Goal: Task Accomplishment & Management: Use online tool/utility

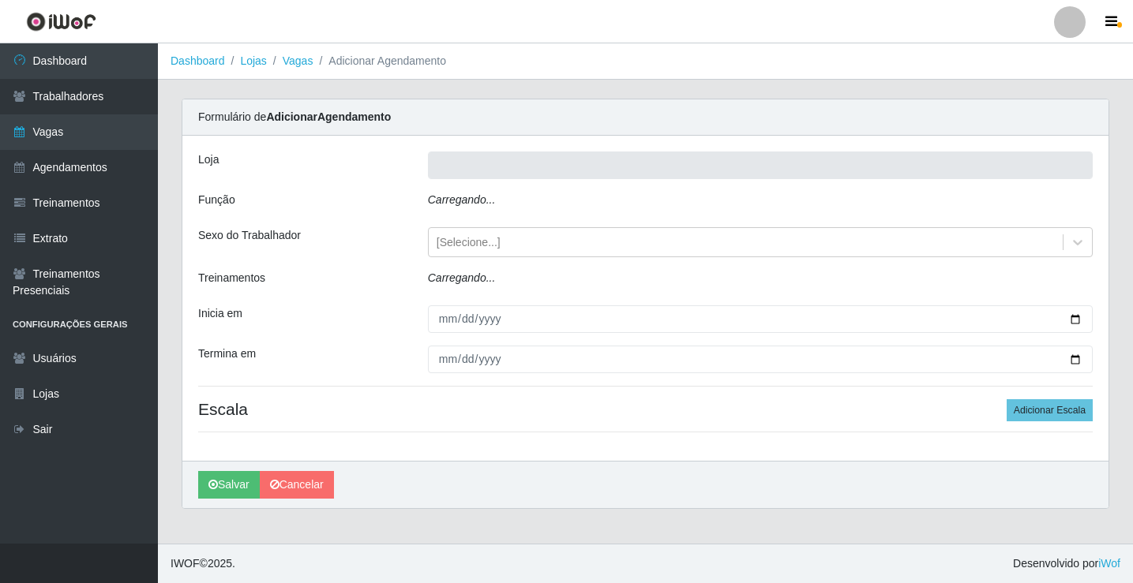
type input "Rede Econômico - Prata"
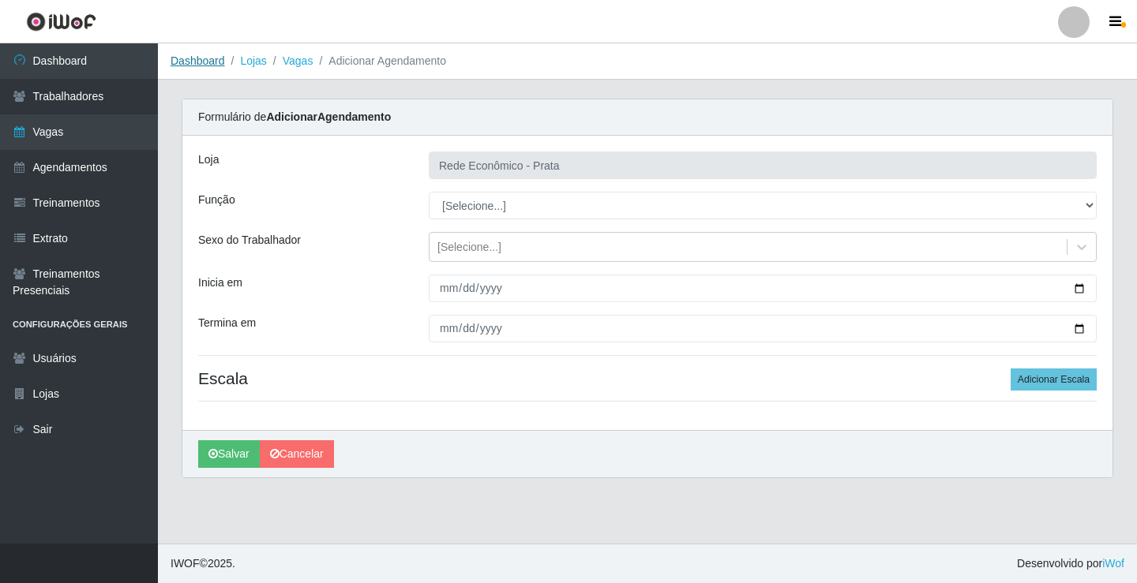
click at [189, 62] on link "Dashboard" at bounding box center [198, 60] width 54 height 13
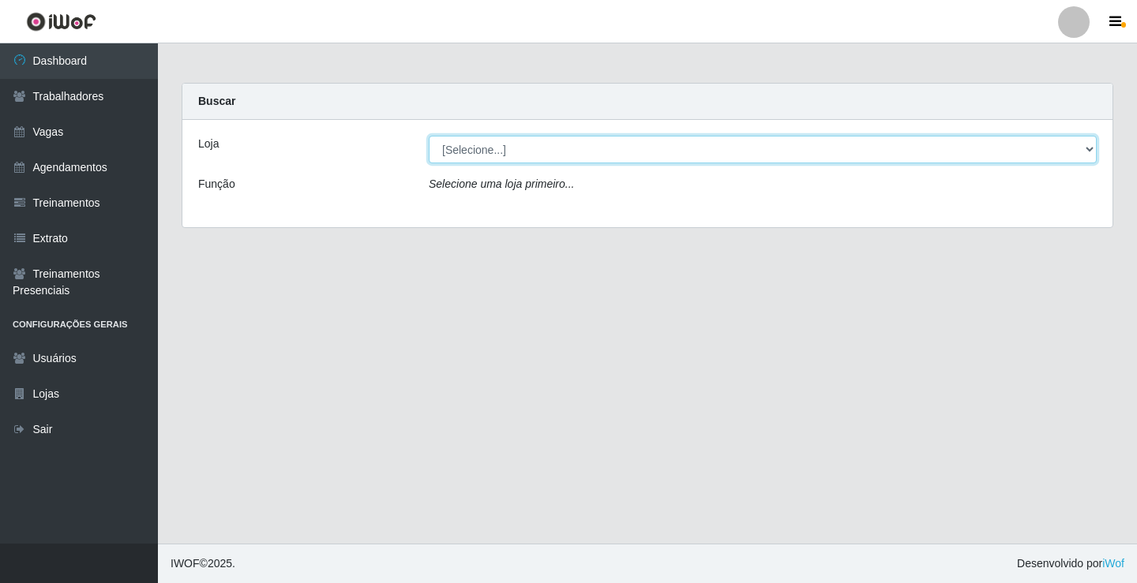
click at [474, 152] on select "[Selecione...] Rede Econômico - Prata" at bounding box center [763, 150] width 668 height 28
select select "192"
click at [429, 136] on select "[Selecione...] Rede Econômico - Prata" at bounding box center [763, 150] width 668 height 28
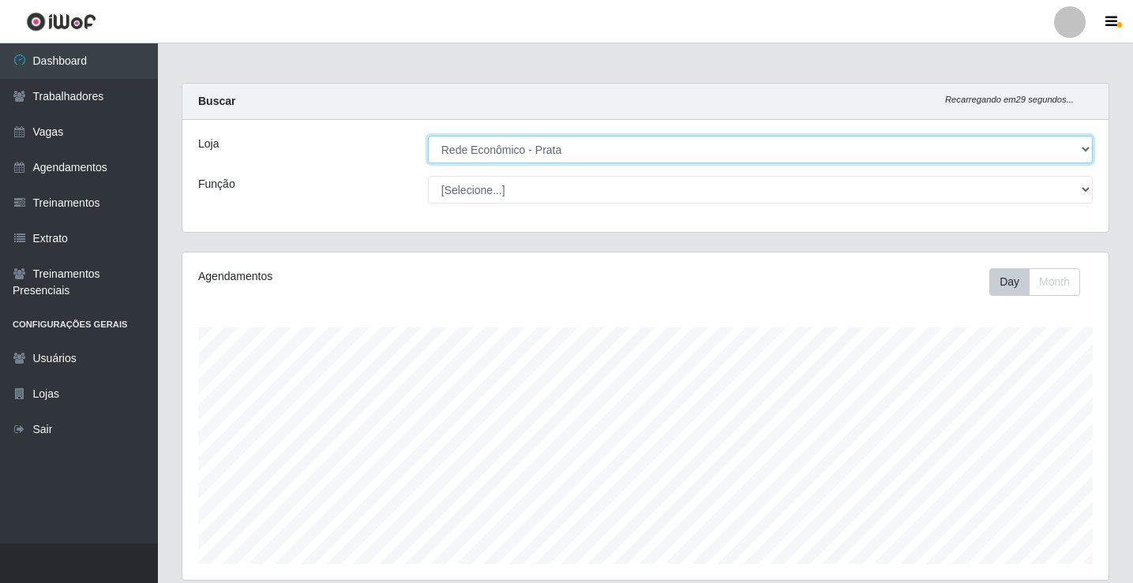
scroll to position [328, 926]
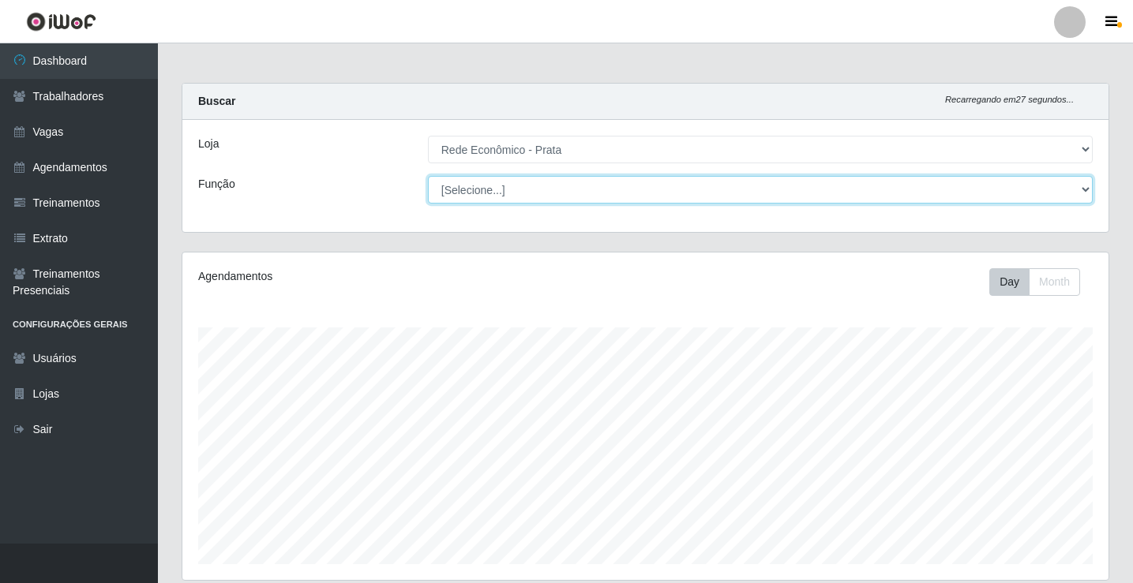
drag, startPoint x: 474, startPoint y: 160, endPoint x: 482, endPoint y: 193, distance: 34.3
click at [482, 193] on select "[Selecione...] ASG ASG + ASG ++ Embalador Embalador + Embalador ++ Operador de …" at bounding box center [760, 190] width 665 height 28
select select "1"
click at [428, 176] on select "[Selecione...] ASG ASG + ASG ++ Embalador Embalador + Embalador ++ Operador de …" at bounding box center [760, 190] width 665 height 28
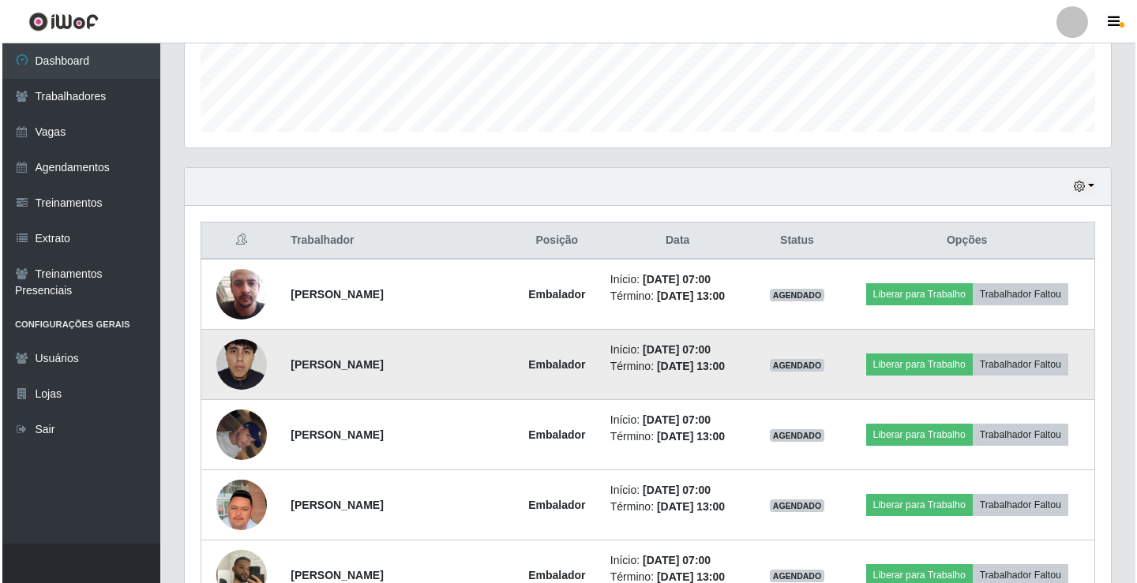
scroll to position [474, 0]
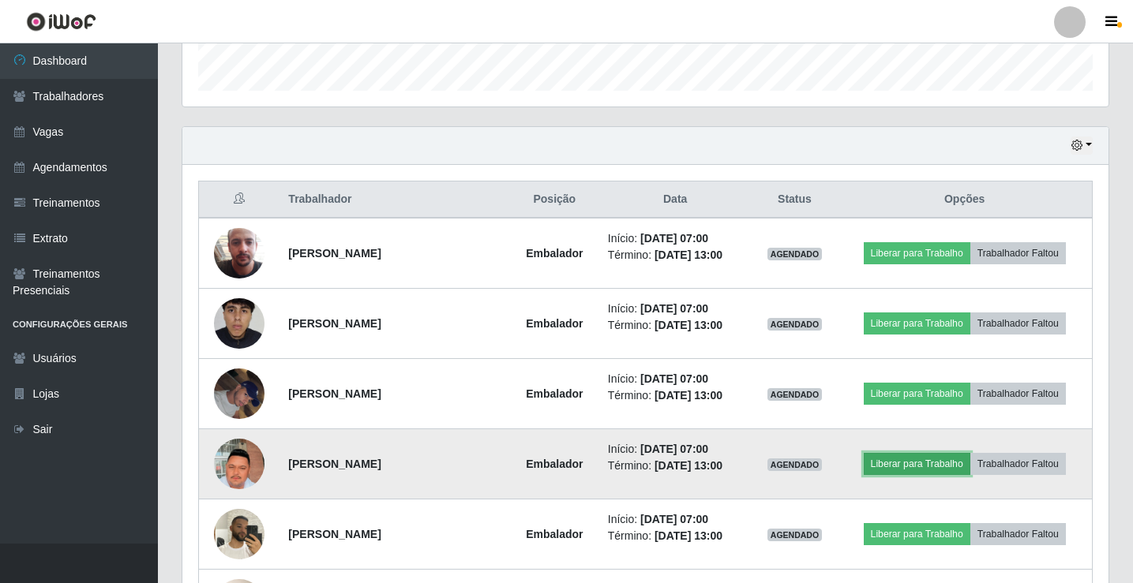
click at [934, 468] on button "Liberar para Trabalho" at bounding box center [917, 464] width 107 height 22
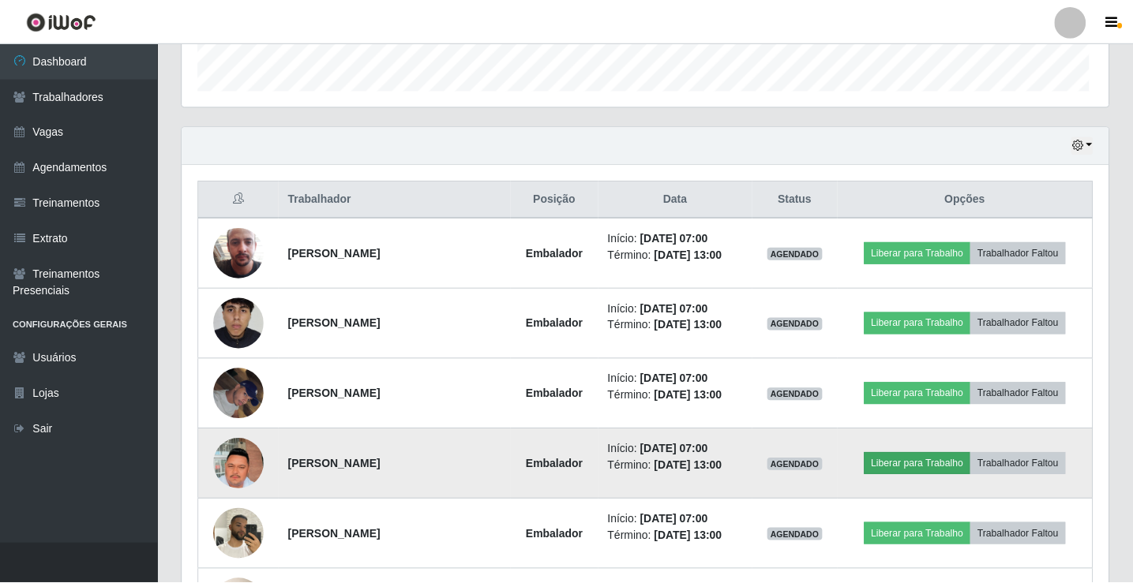
scroll to position [328, 918]
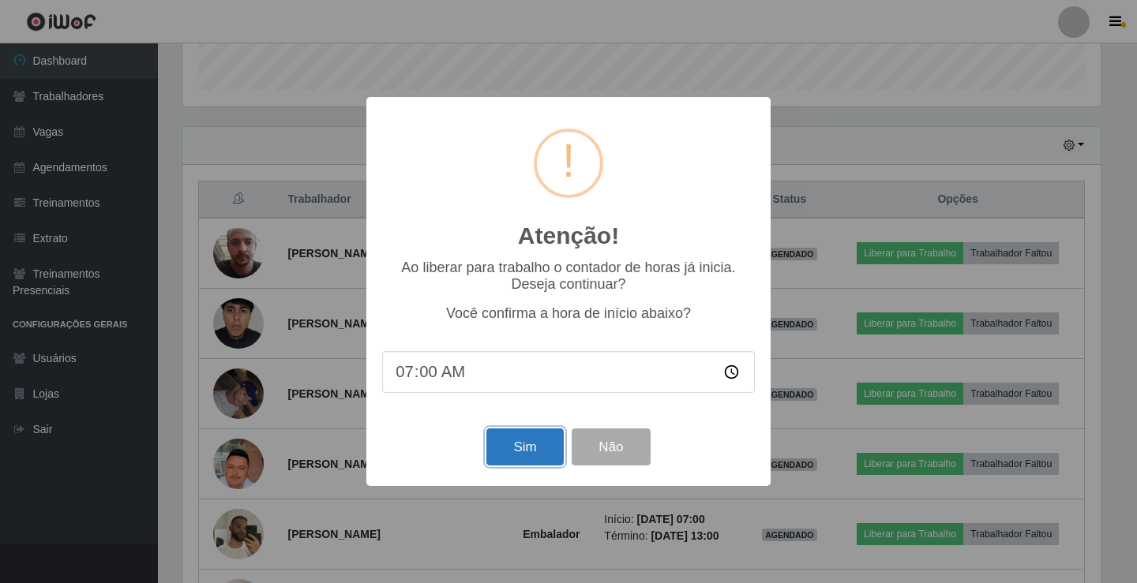
click at [537, 449] on button "Sim" at bounding box center [524, 447] width 77 height 37
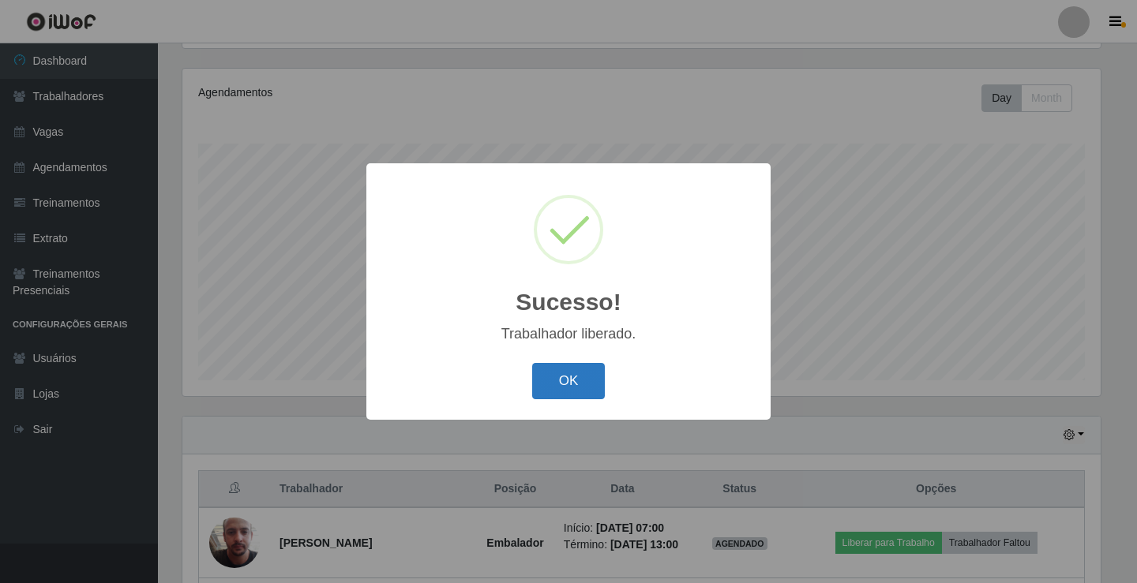
click at [560, 381] on button "OK" at bounding box center [568, 381] width 73 height 37
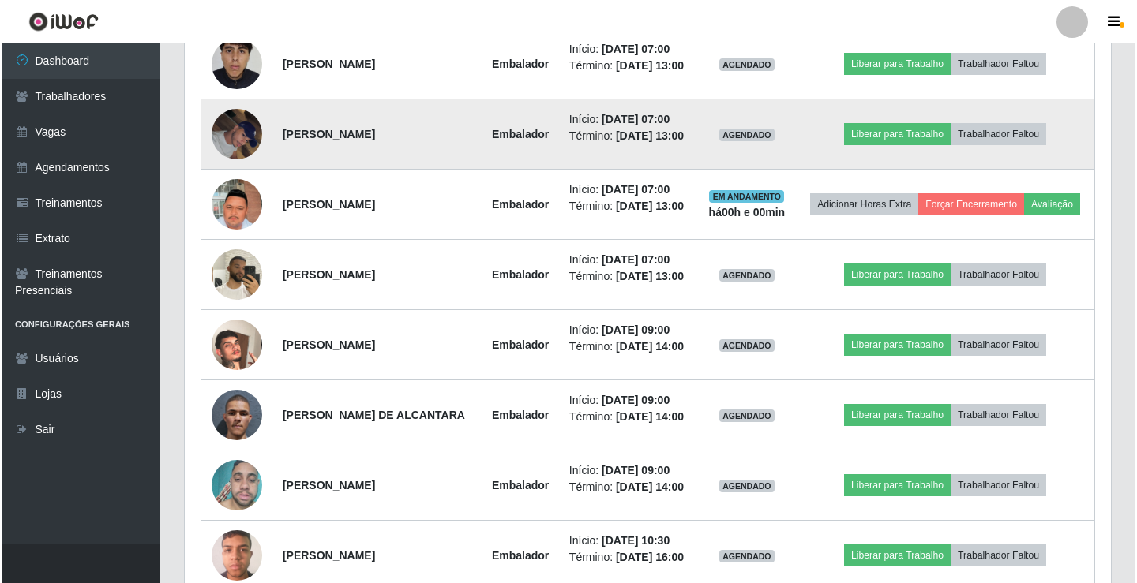
scroll to position [500, 0]
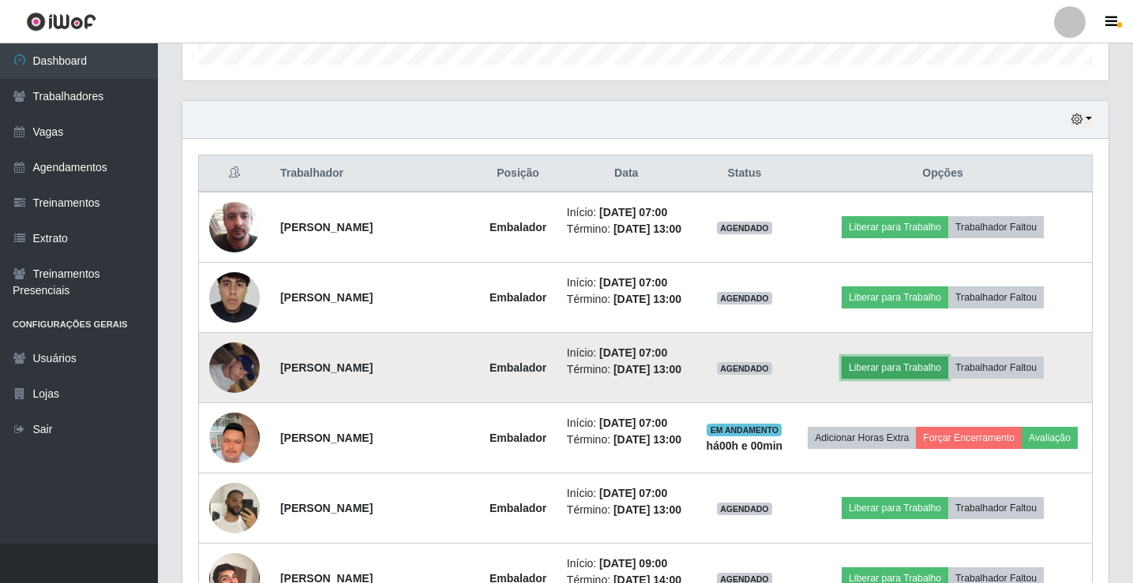
click at [917, 379] on button "Liberar para Trabalho" at bounding box center [895, 368] width 107 height 22
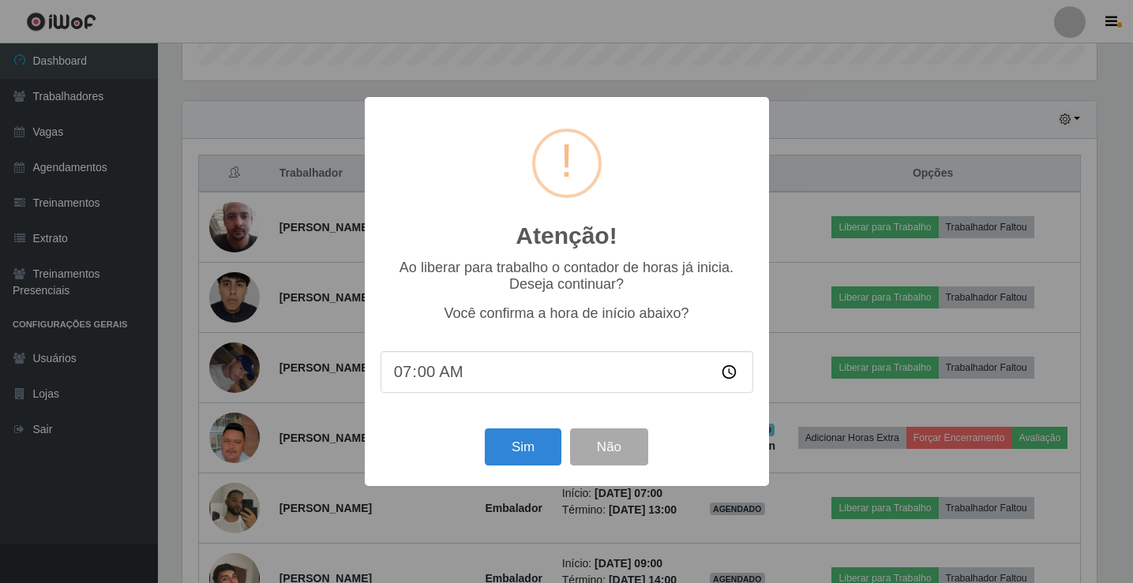
scroll to position [328, 918]
click at [541, 452] on button "Sim" at bounding box center [524, 447] width 77 height 37
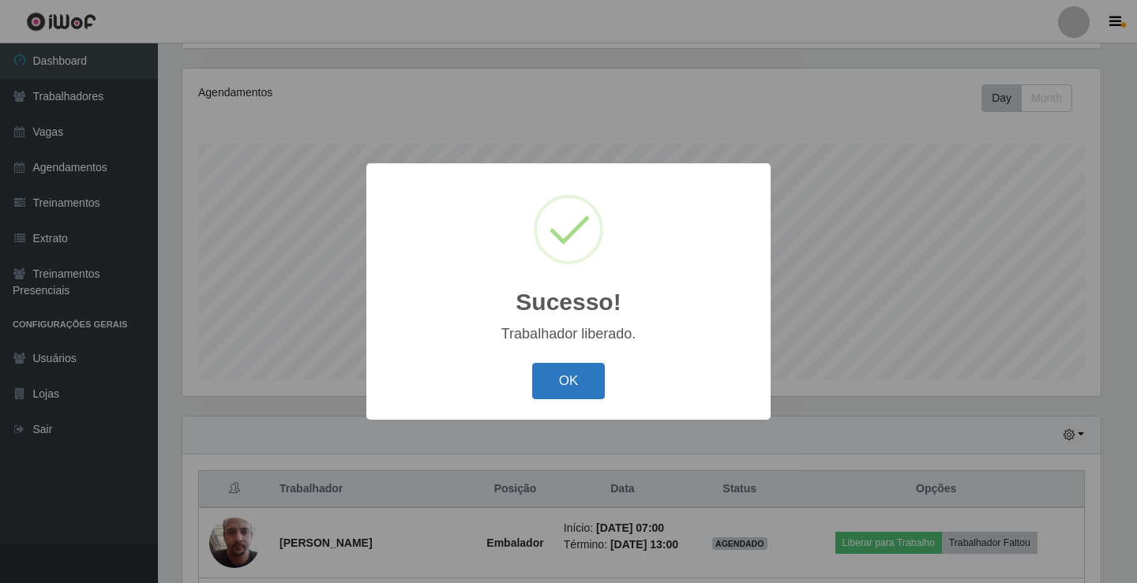
click at [560, 385] on button "OK" at bounding box center [568, 381] width 73 height 37
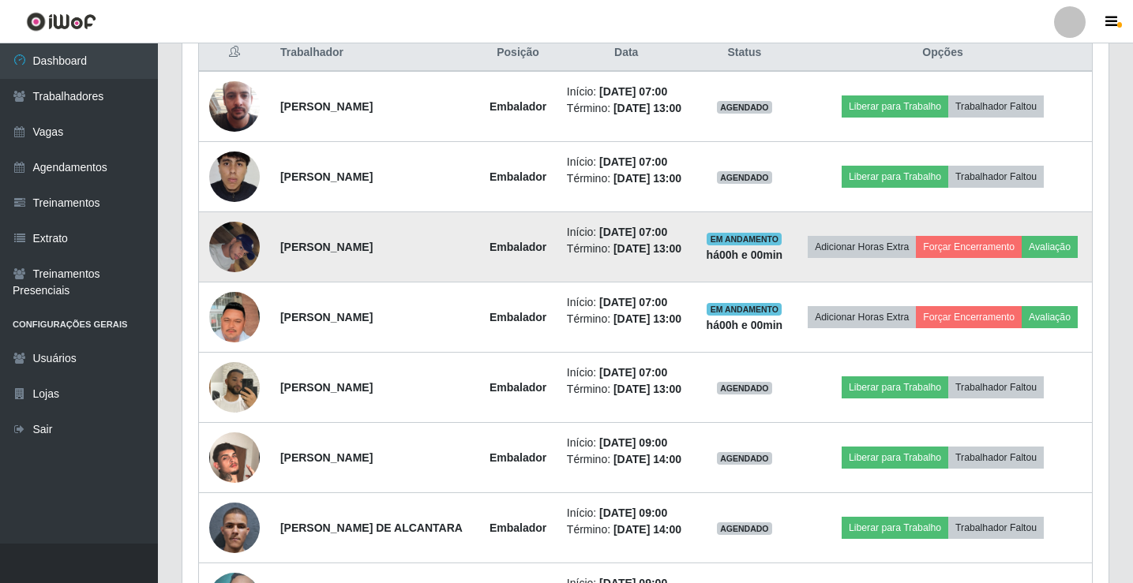
scroll to position [658, 0]
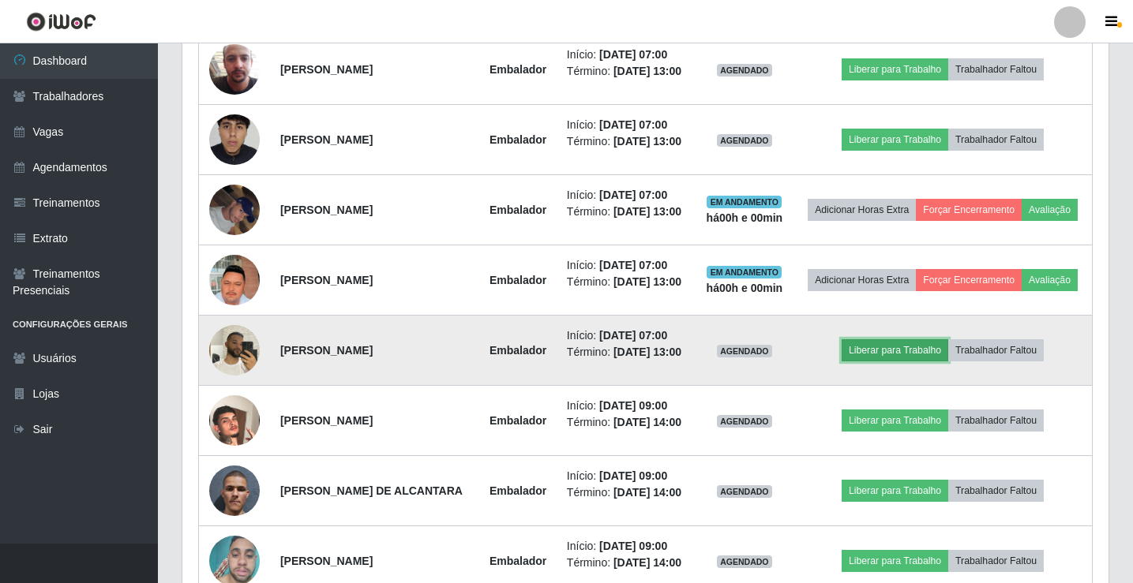
click at [926, 362] on button "Liberar para Trabalho" at bounding box center [895, 350] width 107 height 22
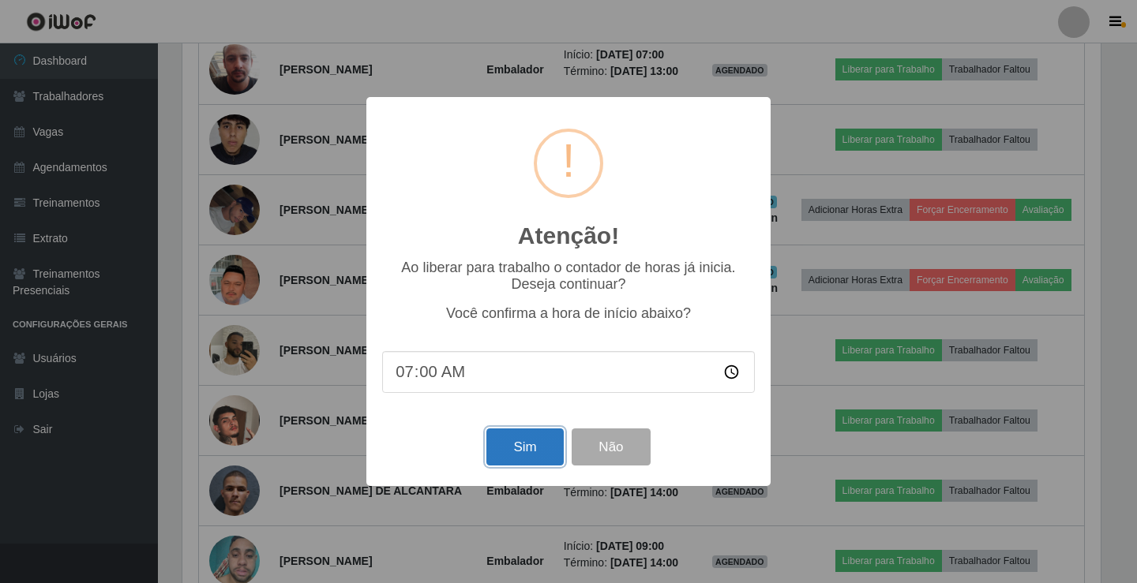
click at [528, 456] on button "Sim" at bounding box center [524, 447] width 77 height 37
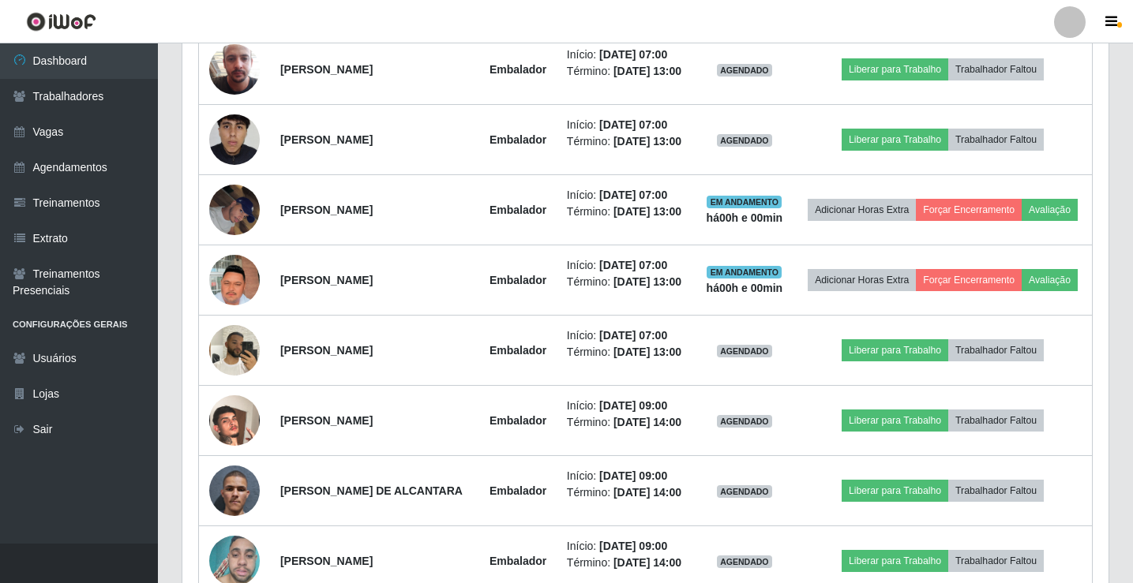
scroll to position [0, 0]
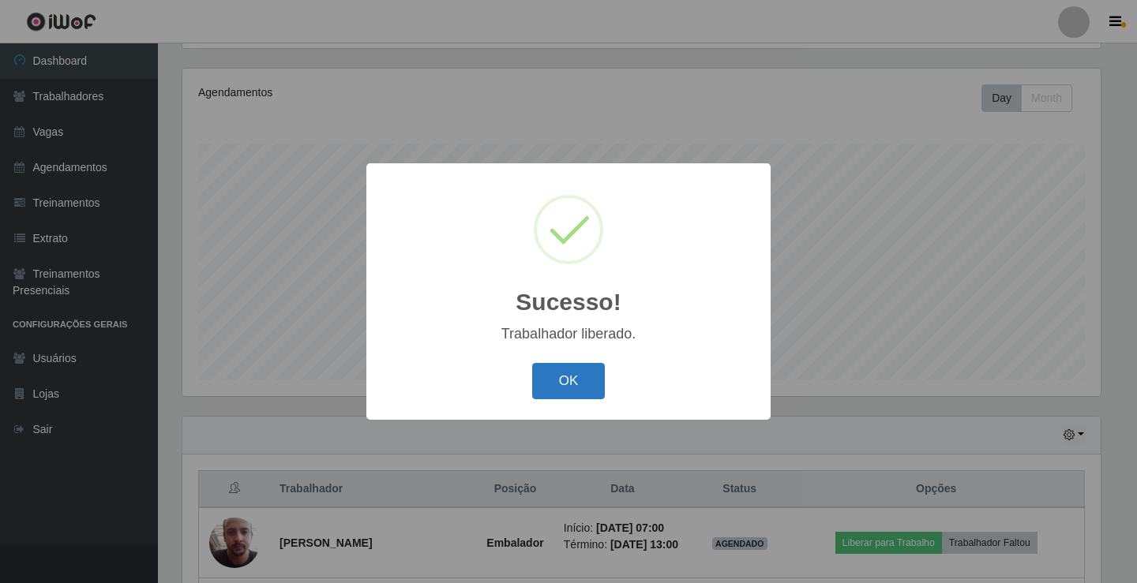
click at [565, 388] on button "OK" at bounding box center [568, 381] width 73 height 37
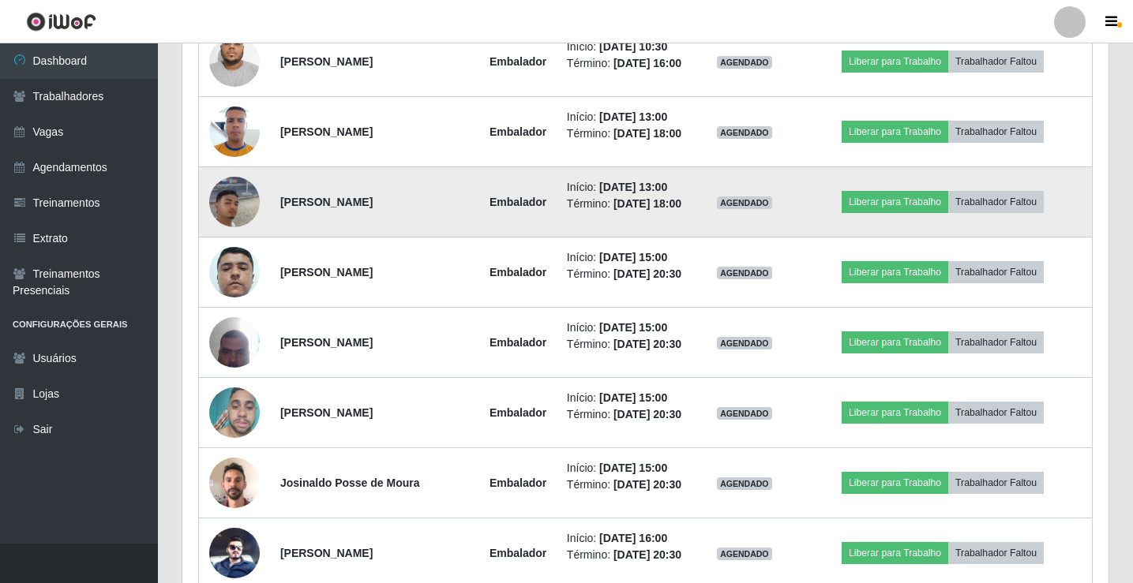
click at [238, 257] on img at bounding box center [234, 203] width 51 height 110
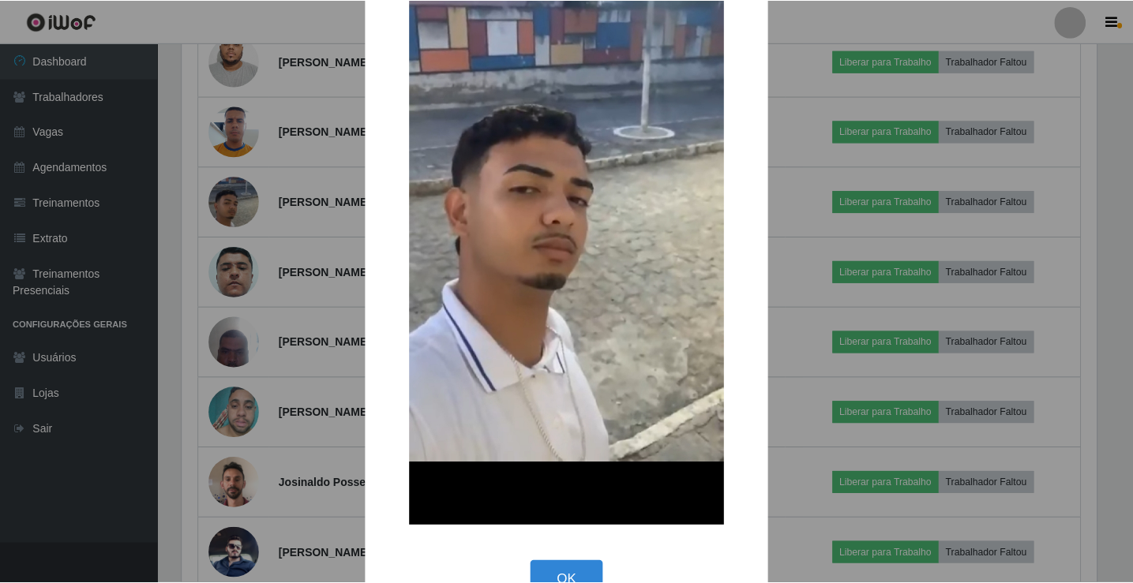
scroll to position [237, 0]
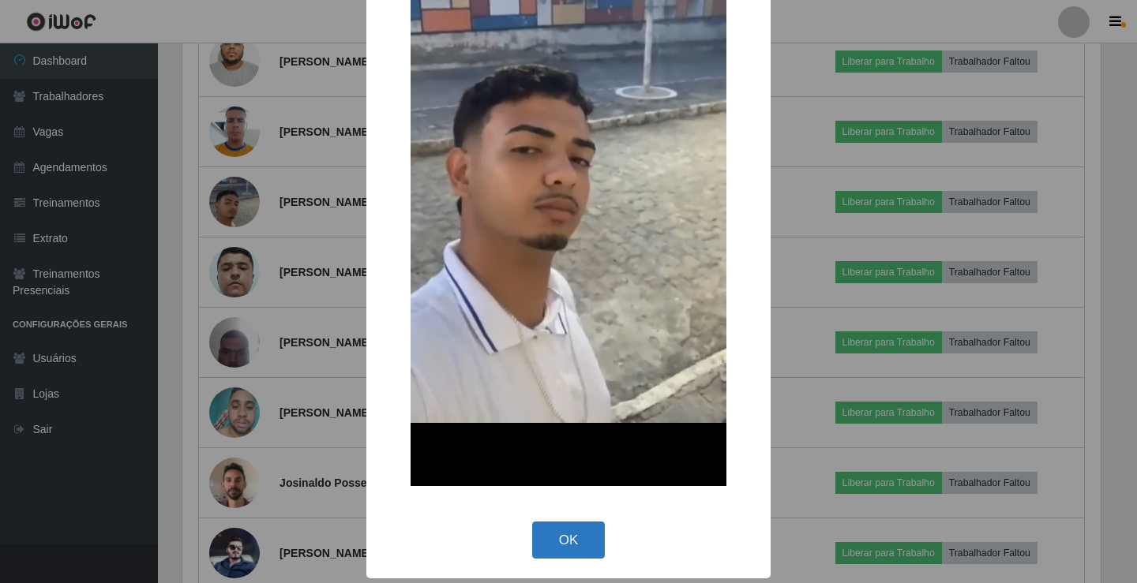
click at [564, 538] on button "OK" at bounding box center [568, 540] width 73 height 37
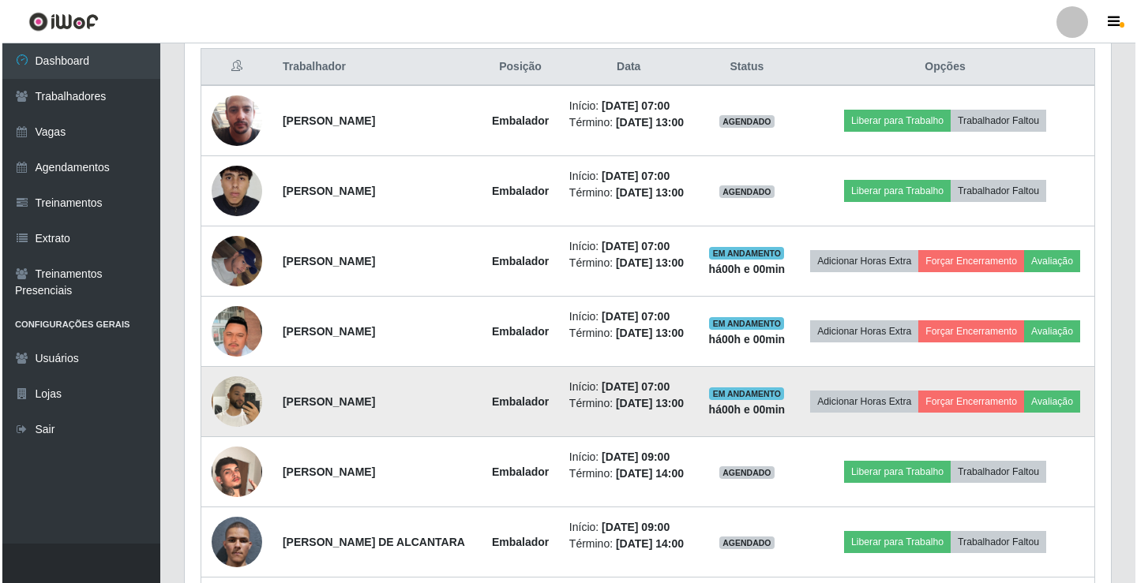
scroll to position [579, 0]
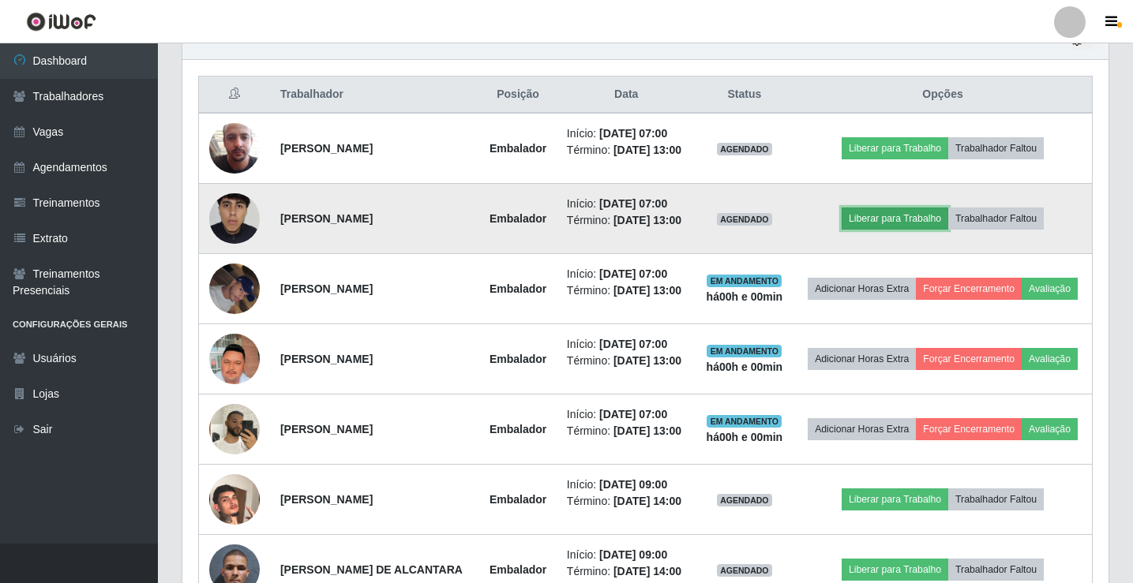
click at [920, 230] on button "Liberar para Trabalho" at bounding box center [895, 219] width 107 height 22
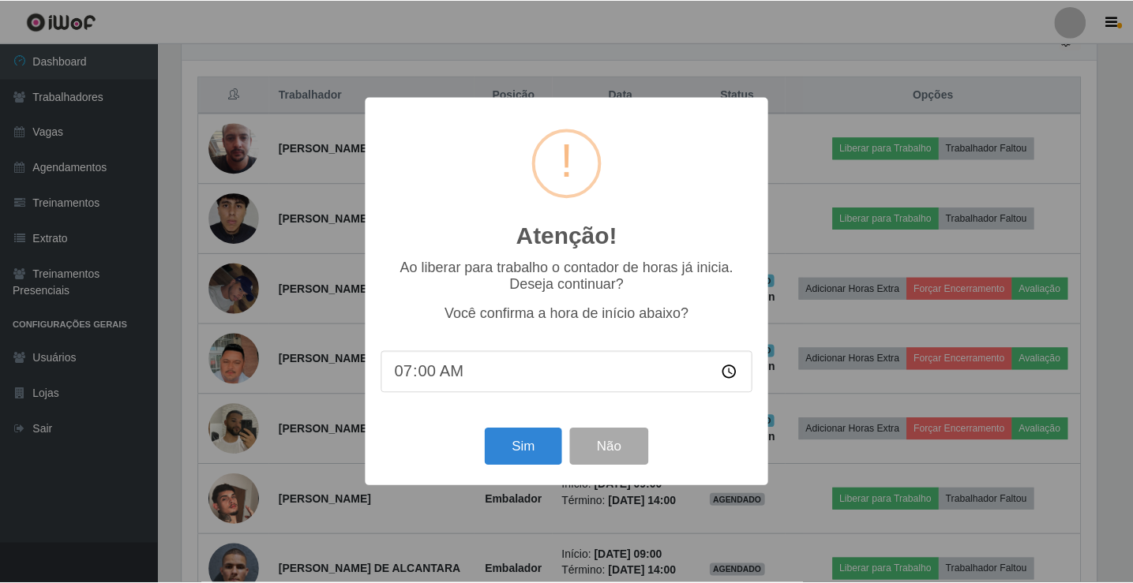
scroll to position [328, 918]
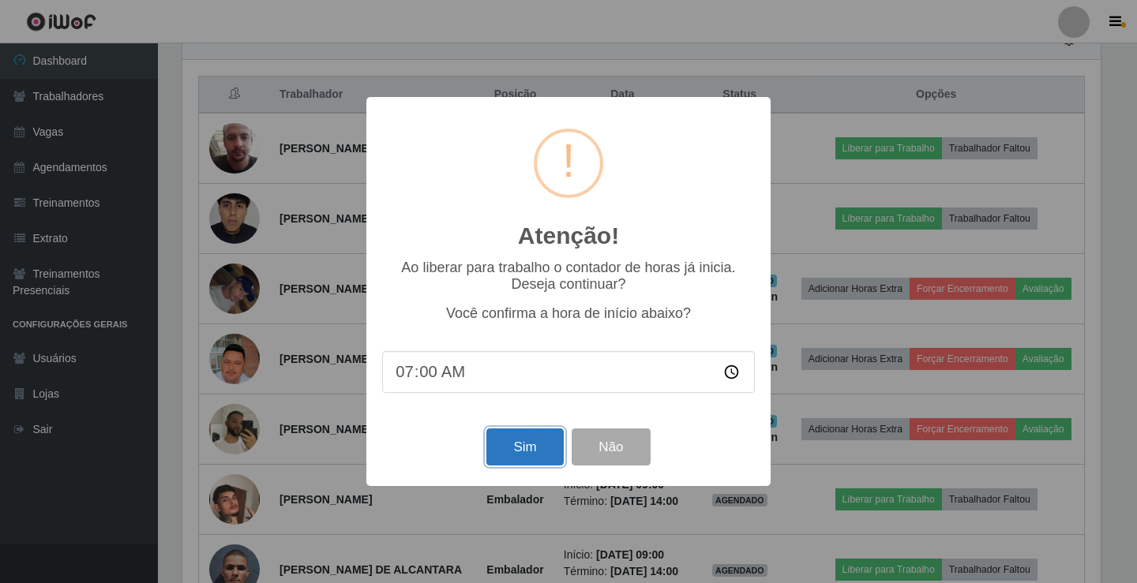
click at [520, 436] on button "Sim" at bounding box center [524, 447] width 77 height 37
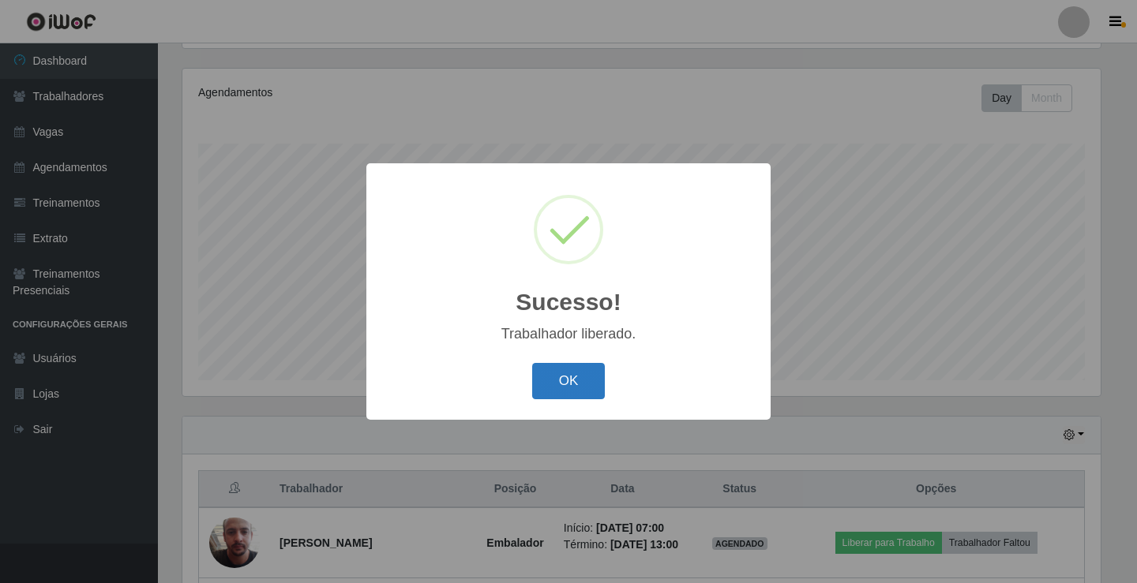
click at [549, 388] on button "OK" at bounding box center [568, 381] width 73 height 37
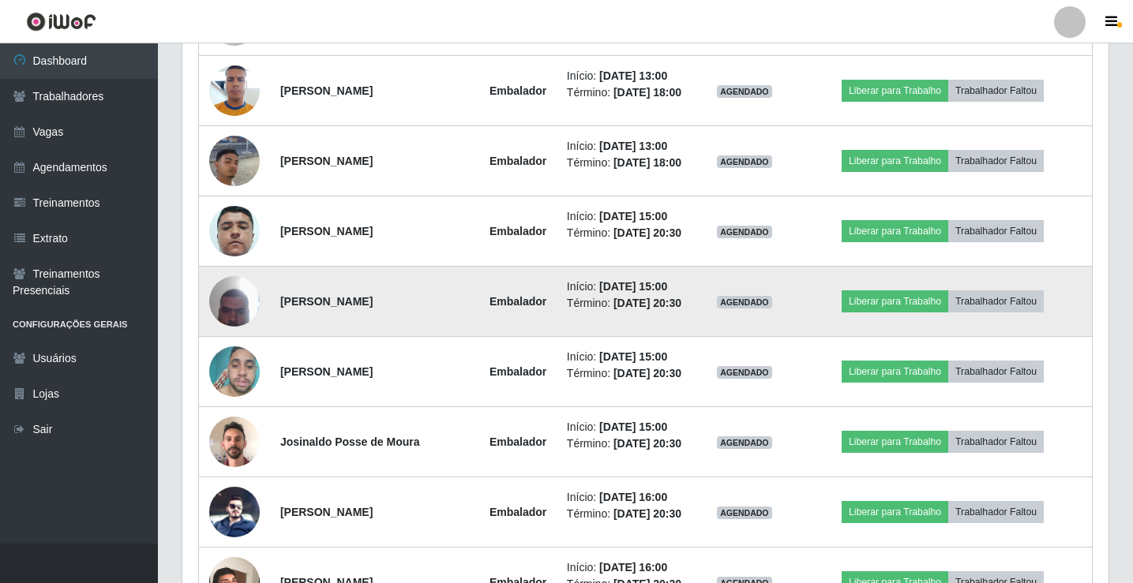
scroll to position [1447, 0]
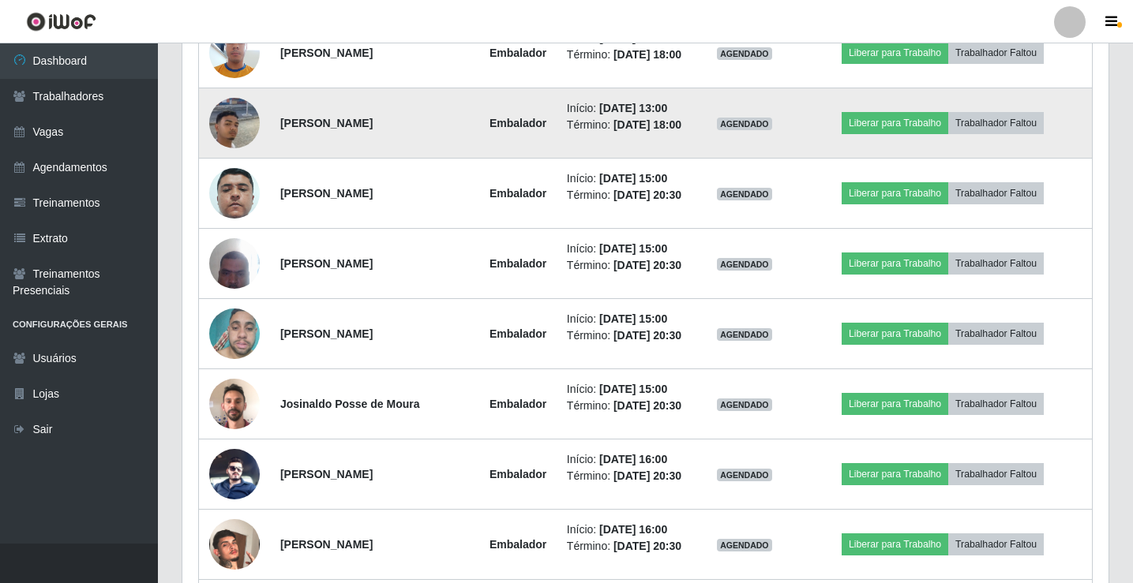
click at [231, 178] on img at bounding box center [234, 124] width 51 height 110
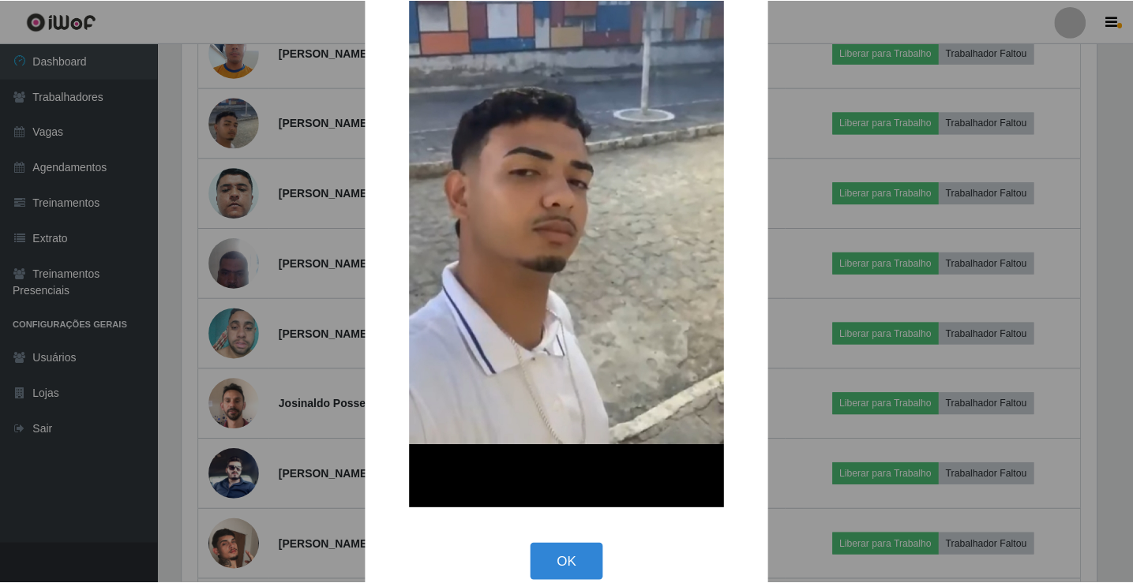
scroll to position [237, 0]
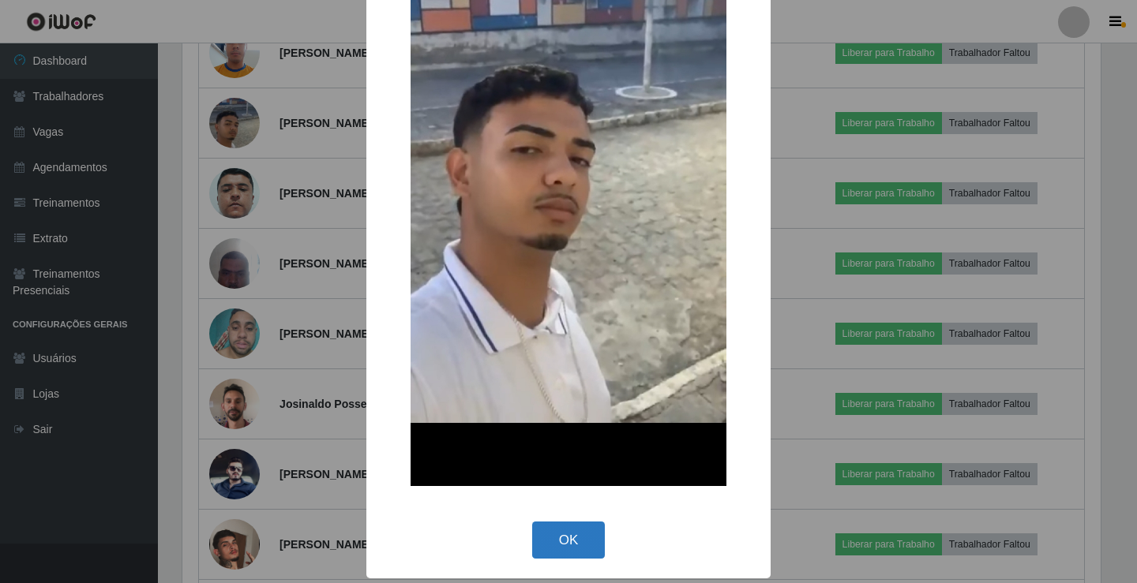
click at [569, 541] on button "OK" at bounding box center [568, 540] width 73 height 37
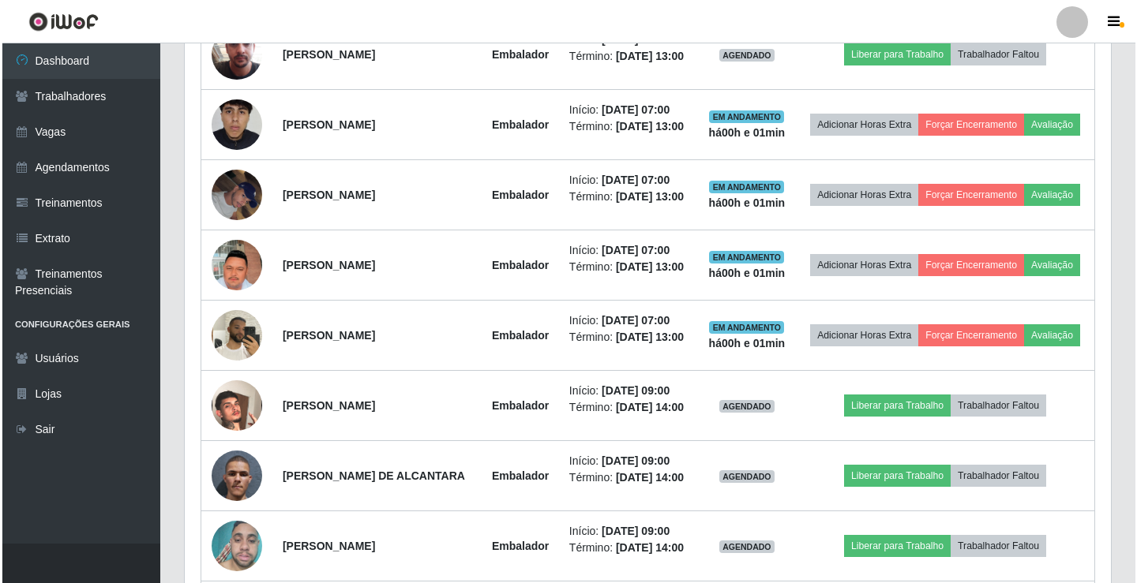
scroll to position [645, 0]
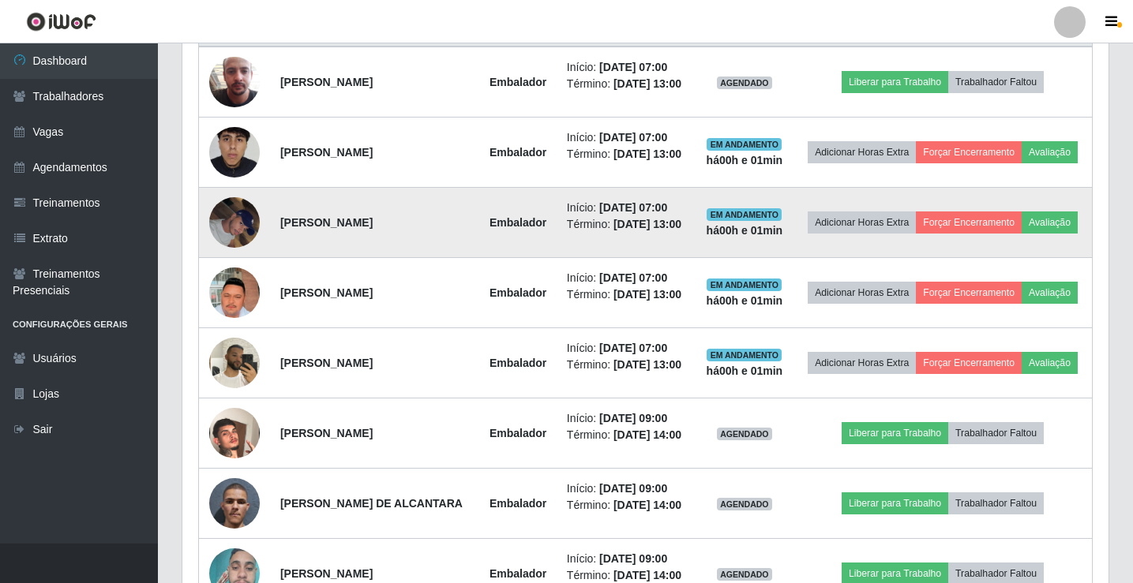
click at [239, 256] on img at bounding box center [234, 222] width 51 height 67
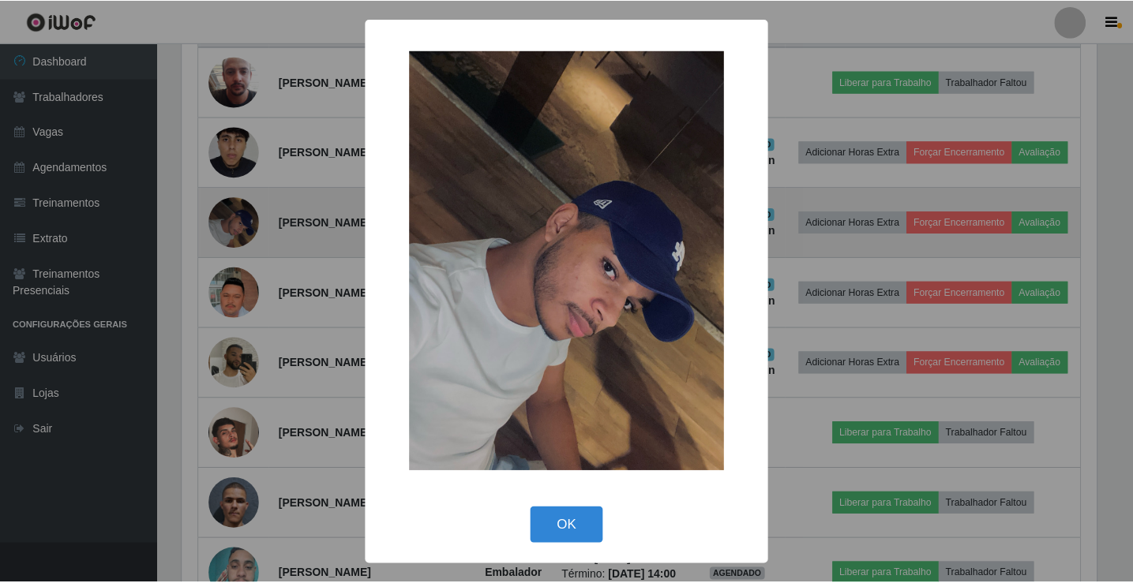
scroll to position [328, 918]
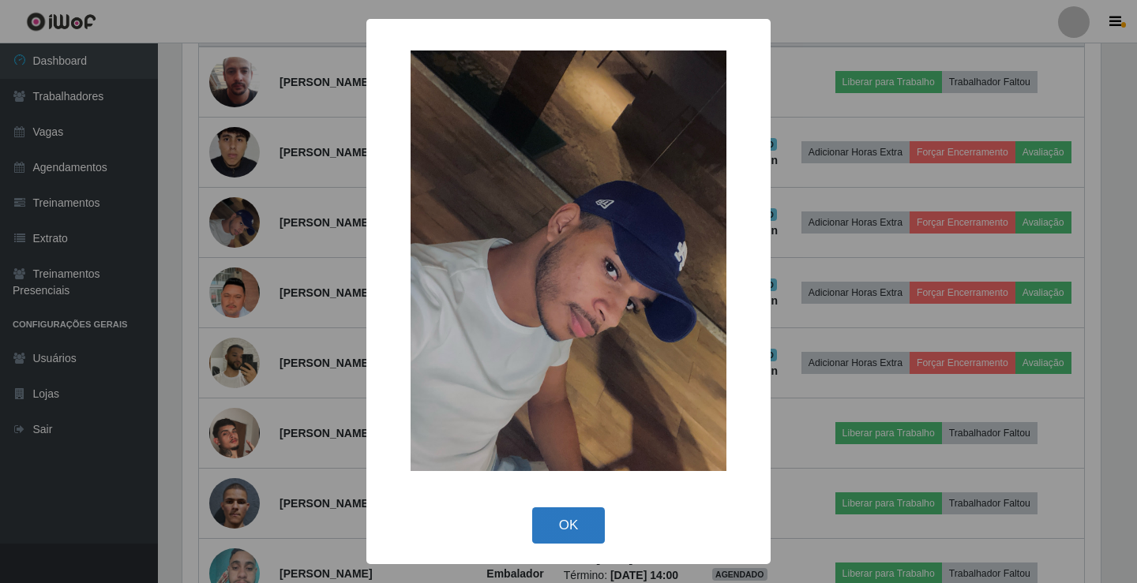
click at [582, 543] on button "OK" at bounding box center [568, 526] width 73 height 37
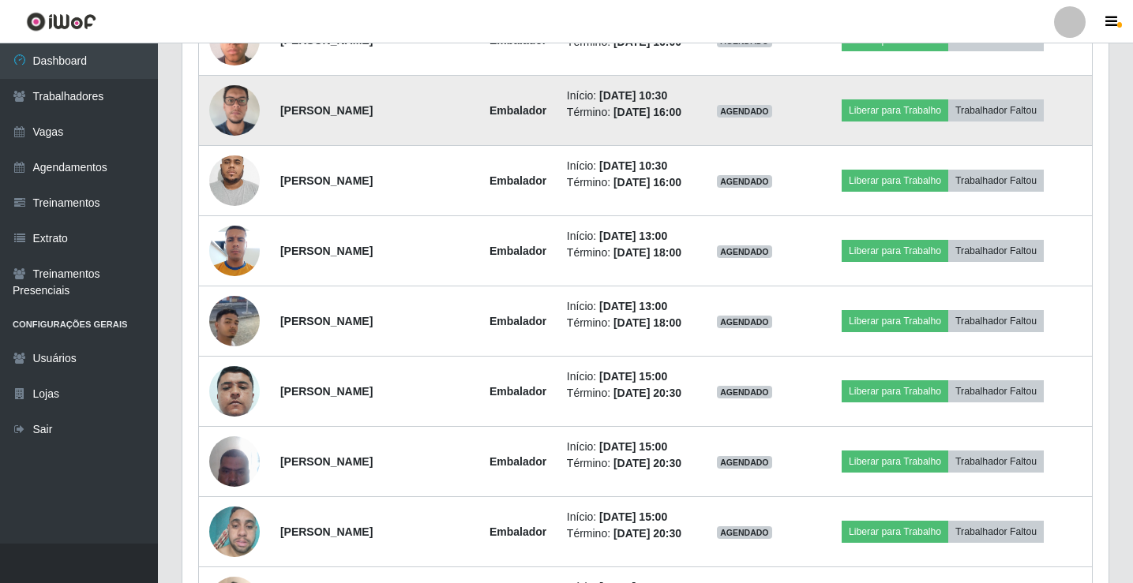
scroll to position [1277, 0]
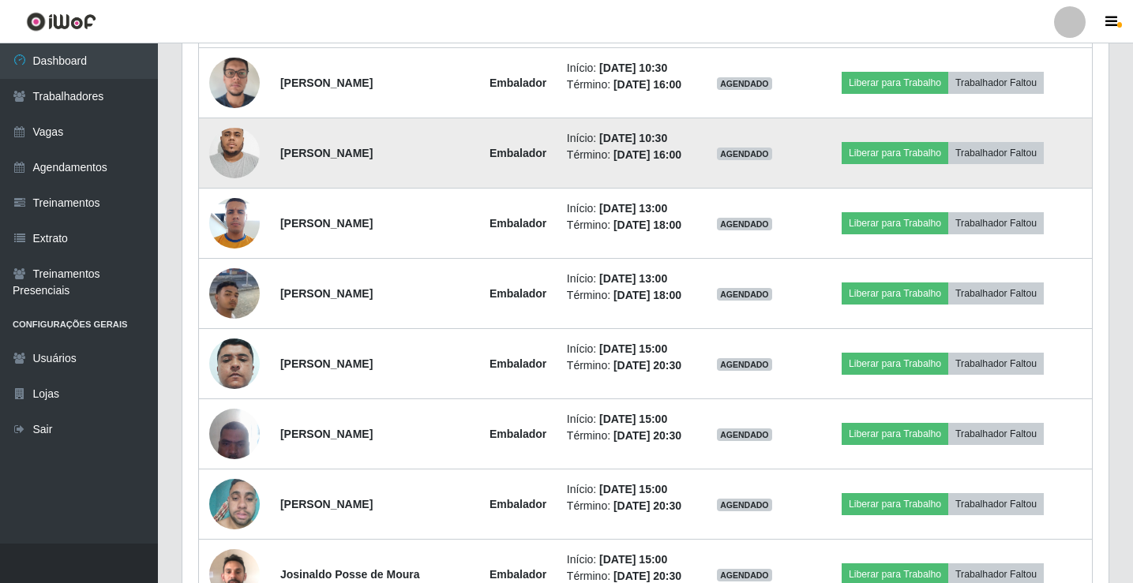
click at [219, 209] on img at bounding box center [234, 153] width 51 height 112
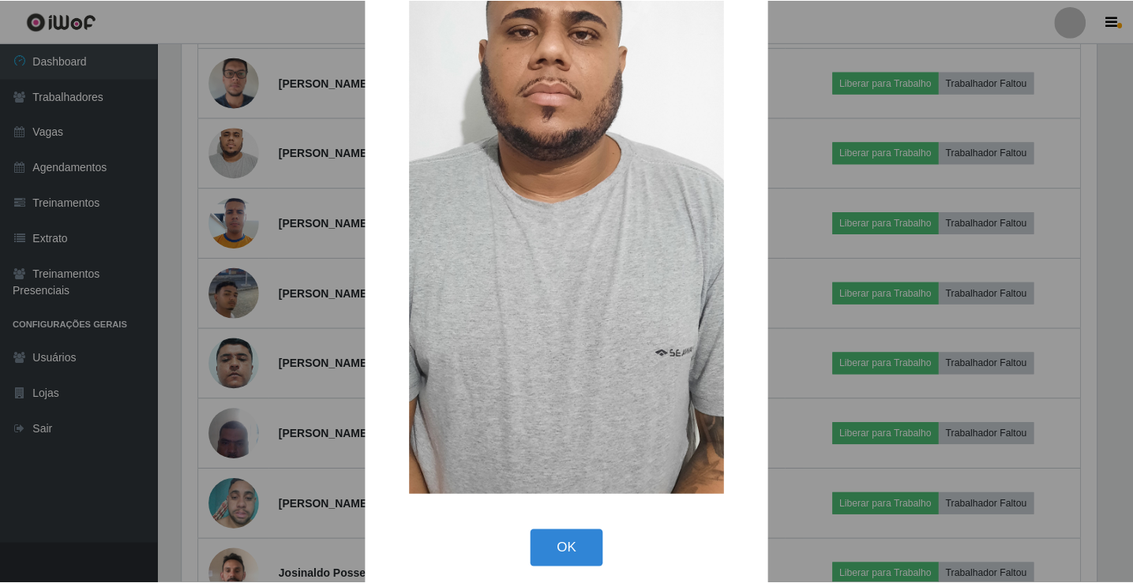
scroll to position [257, 0]
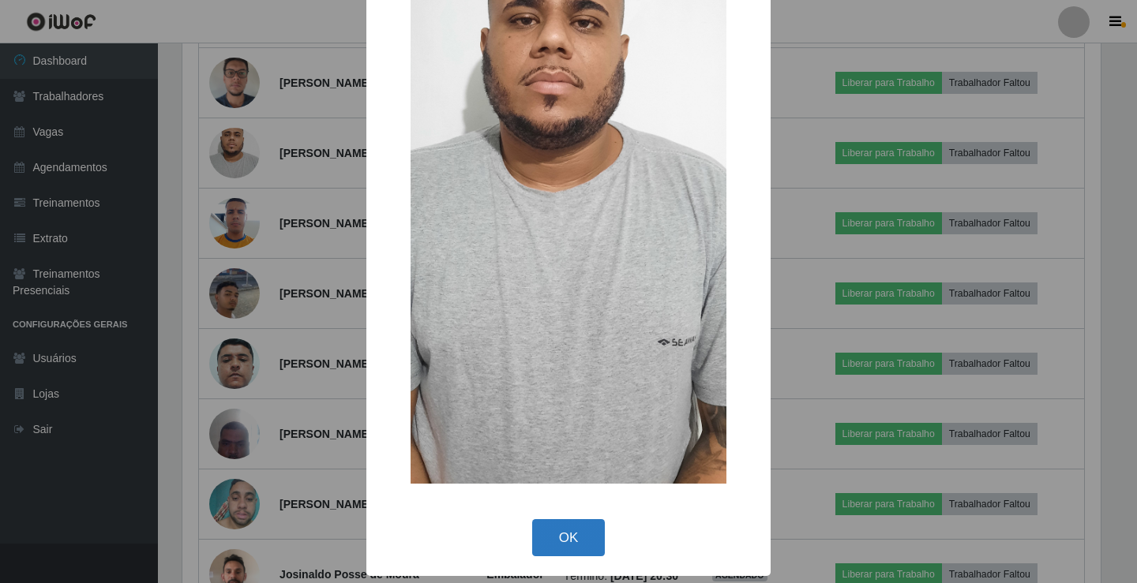
click at [566, 535] on button "OK" at bounding box center [568, 537] width 73 height 37
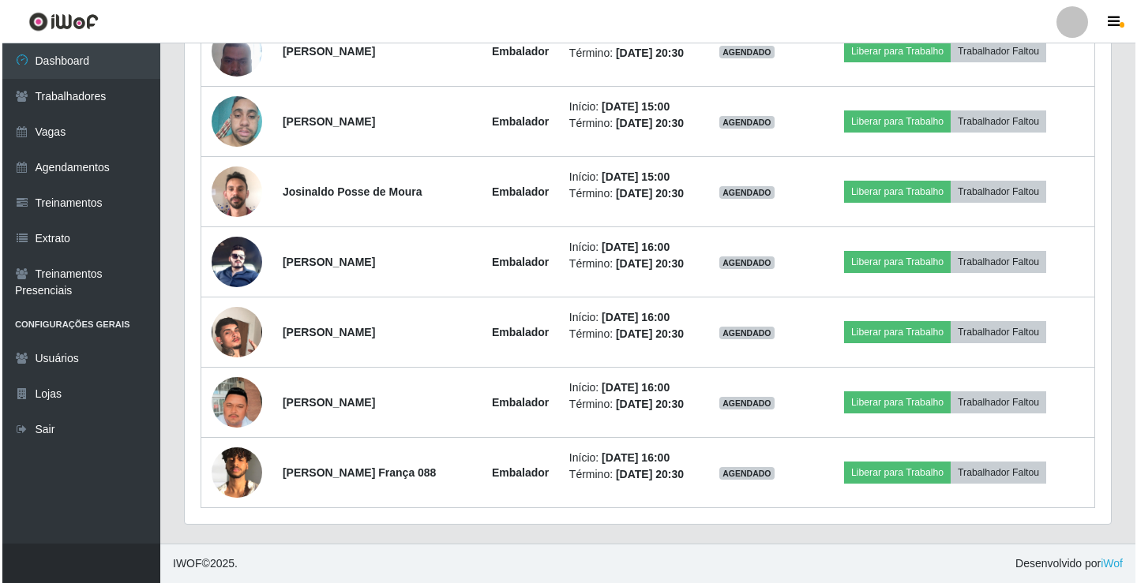
scroll to position [1908, 0]
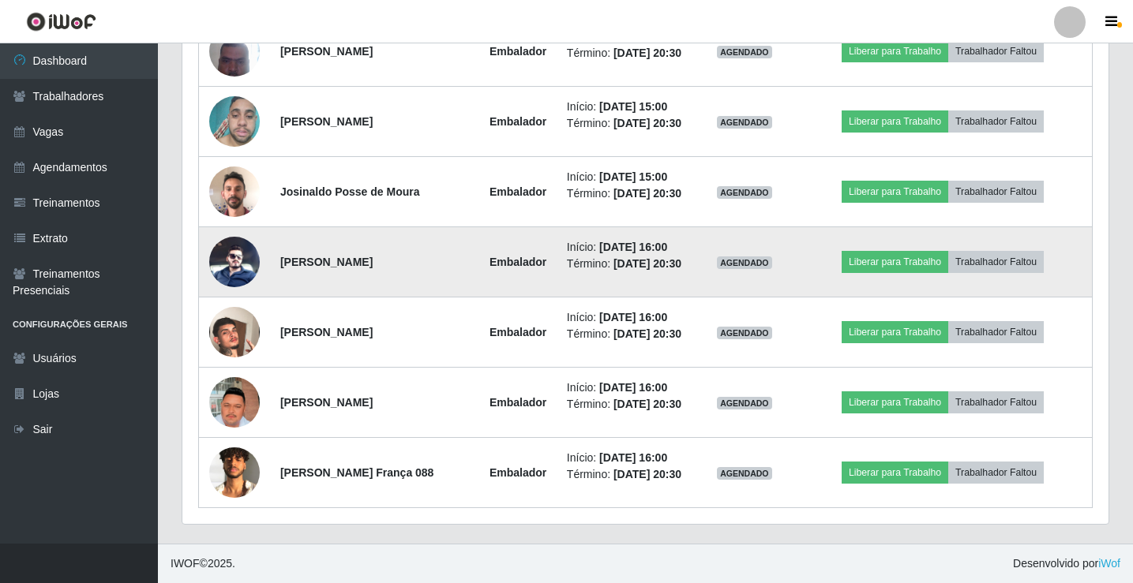
click at [230, 237] on img at bounding box center [234, 262] width 51 height 51
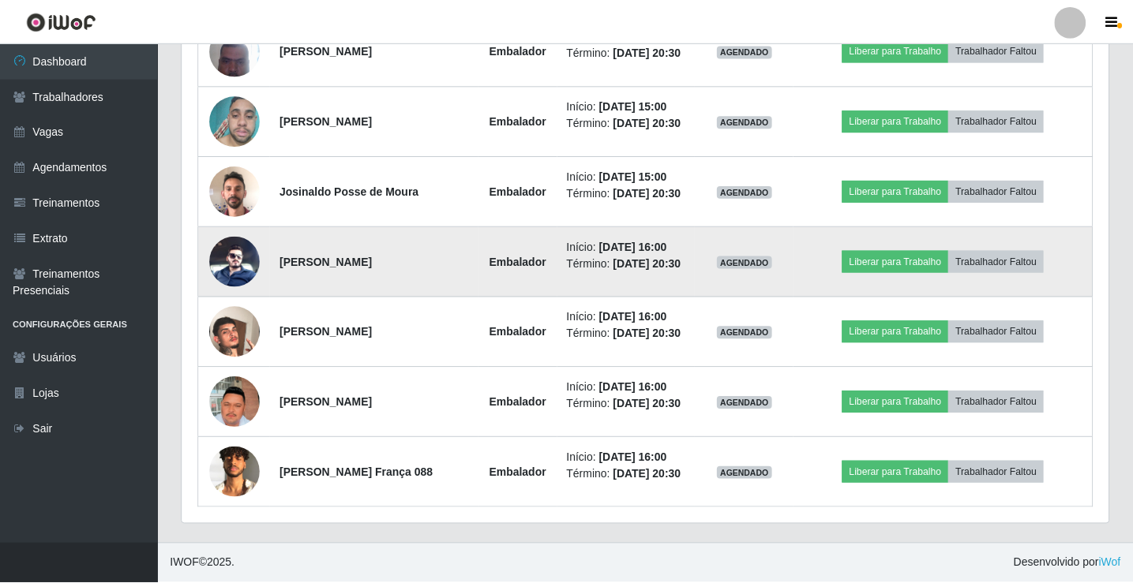
scroll to position [328, 918]
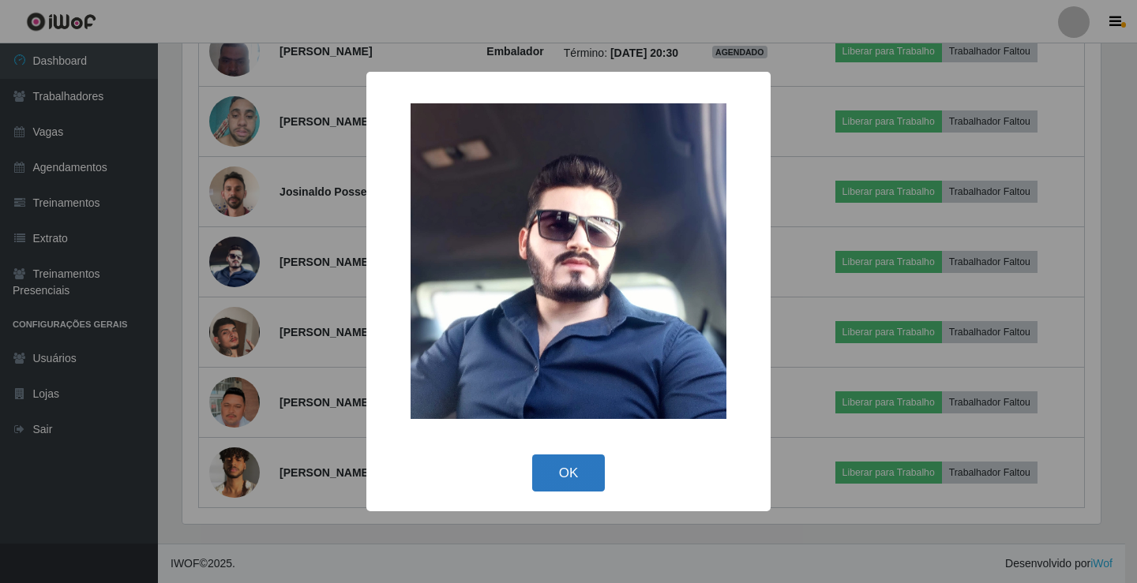
click at [565, 481] on button "OK" at bounding box center [568, 473] width 73 height 37
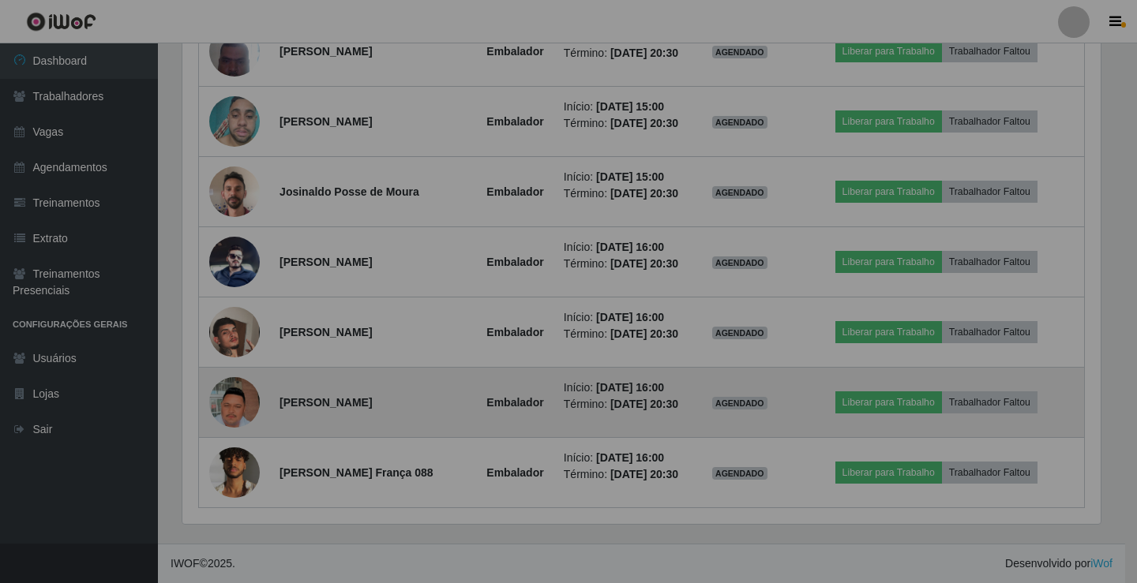
scroll to position [328, 926]
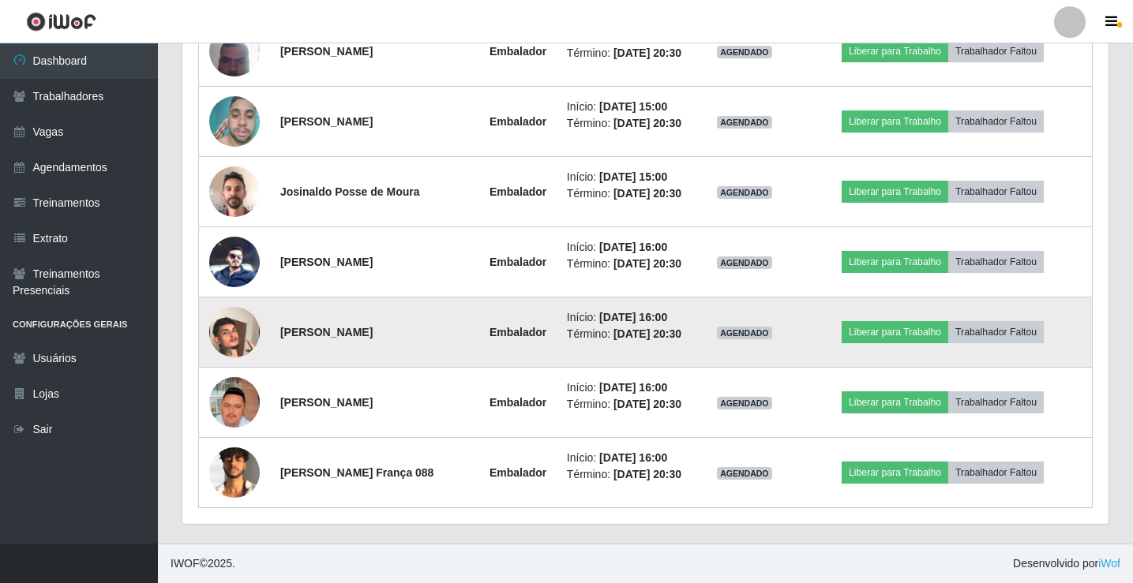
click at [208, 315] on td at bounding box center [235, 333] width 72 height 70
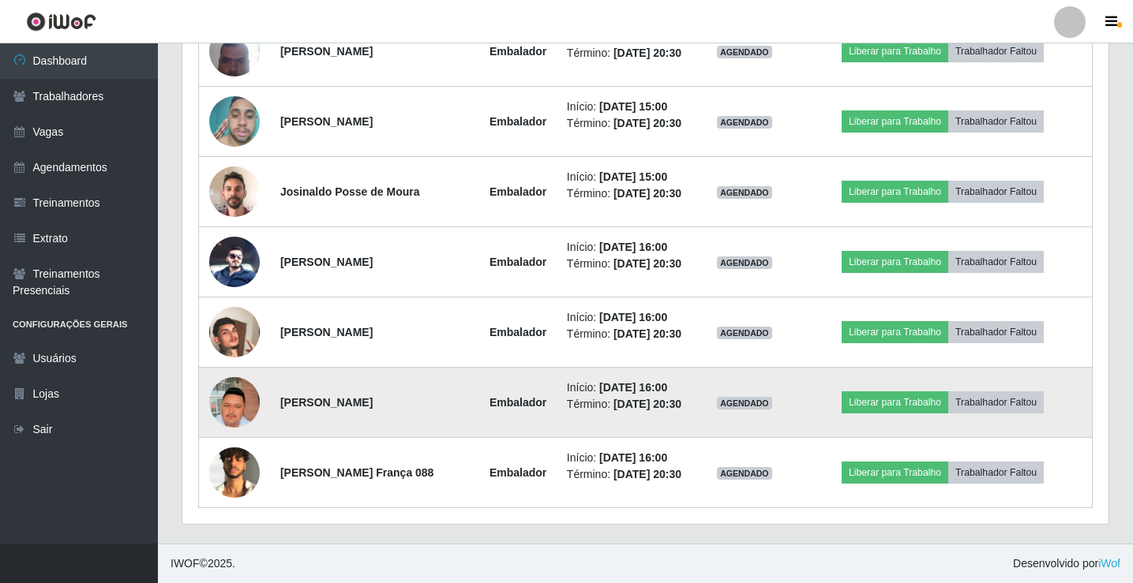
click at [236, 387] on img at bounding box center [234, 403] width 51 height 90
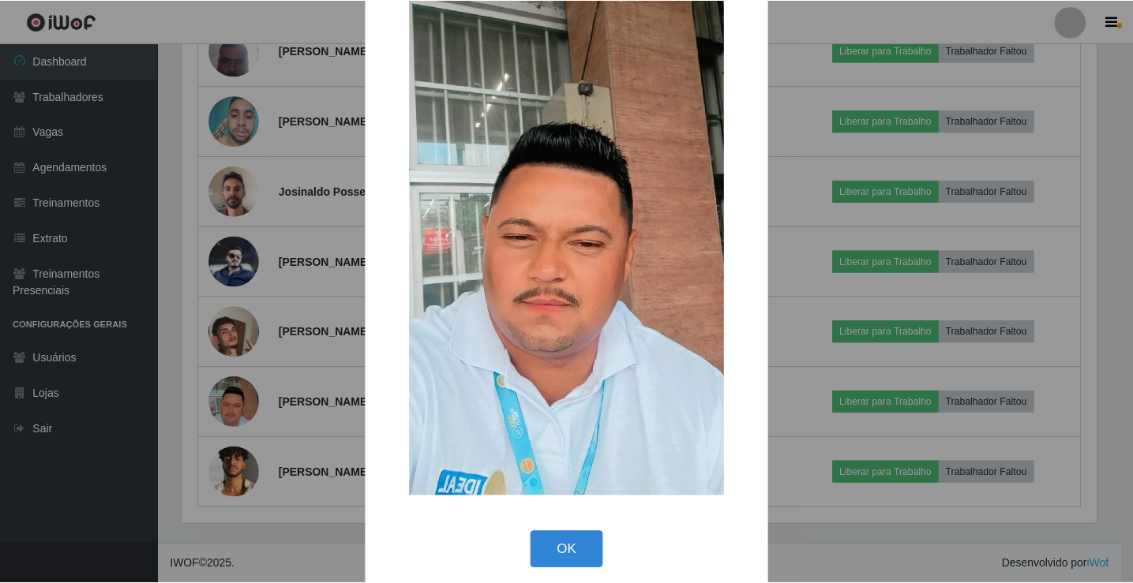
scroll to position [116, 0]
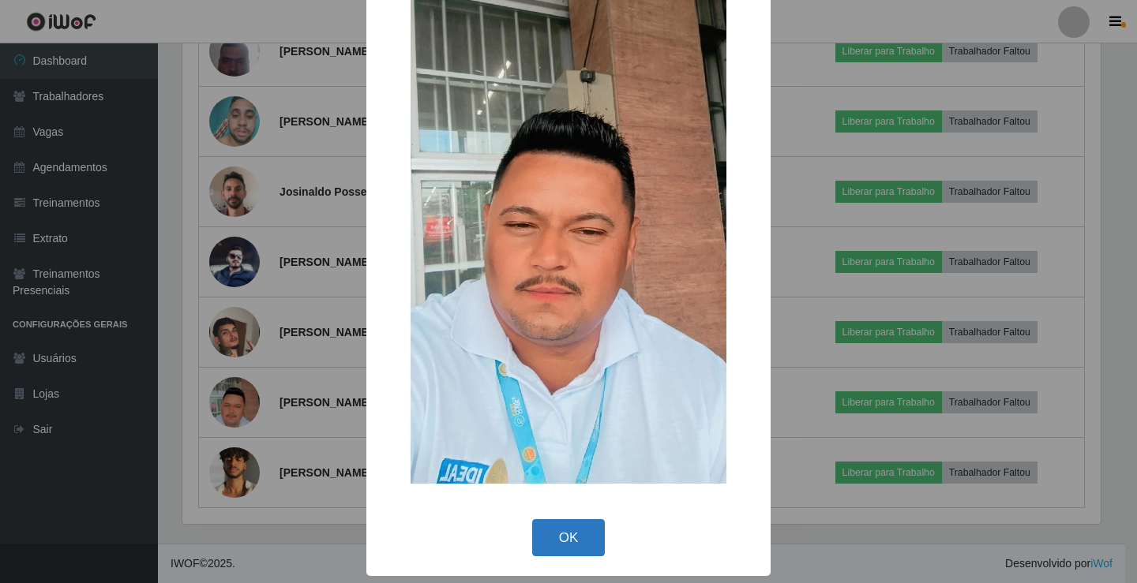
click at [575, 549] on button "OK" at bounding box center [568, 537] width 73 height 37
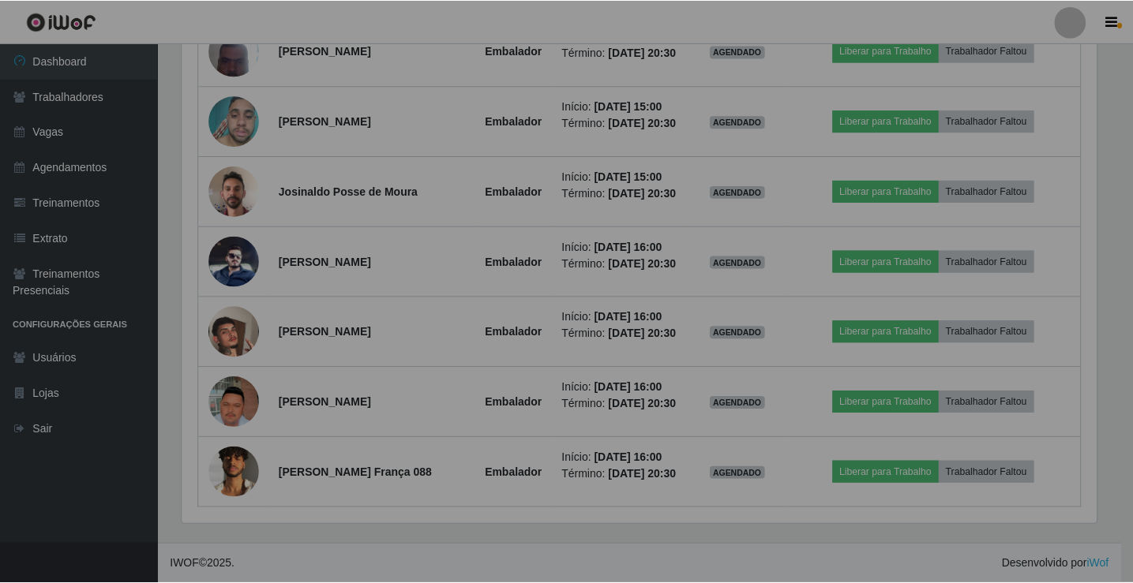
scroll to position [328, 926]
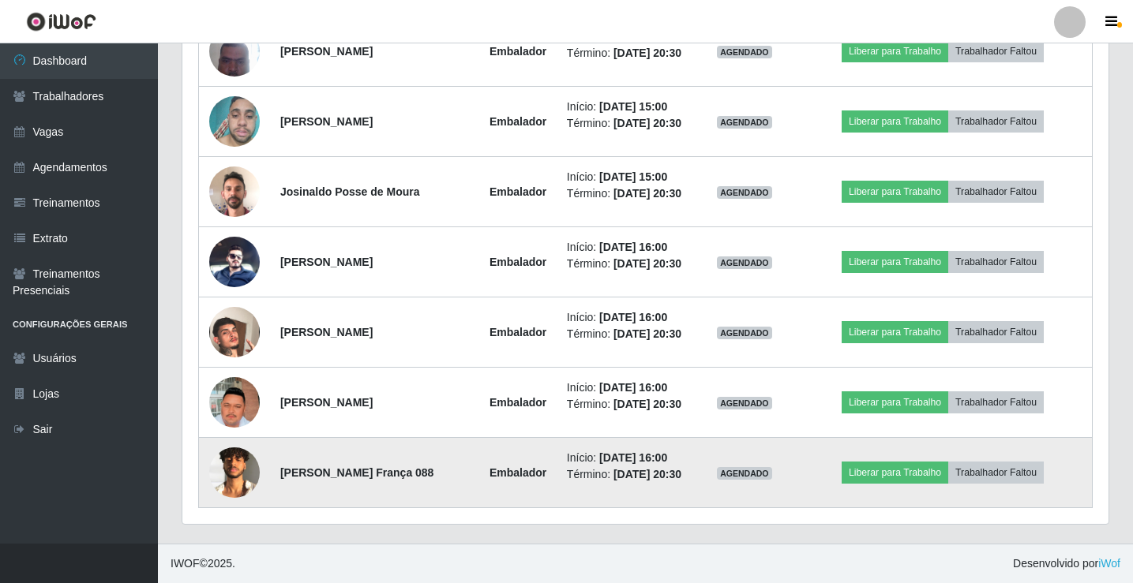
click at [233, 471] on img at bounding box center [234, 473] width 51 height 51
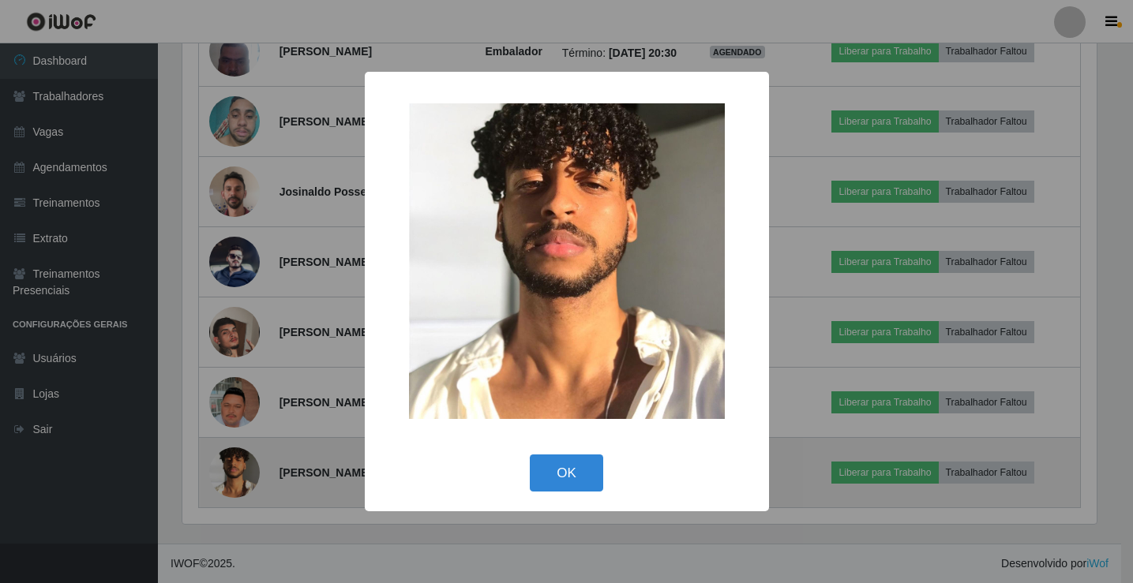
scroll to position [328, 918]
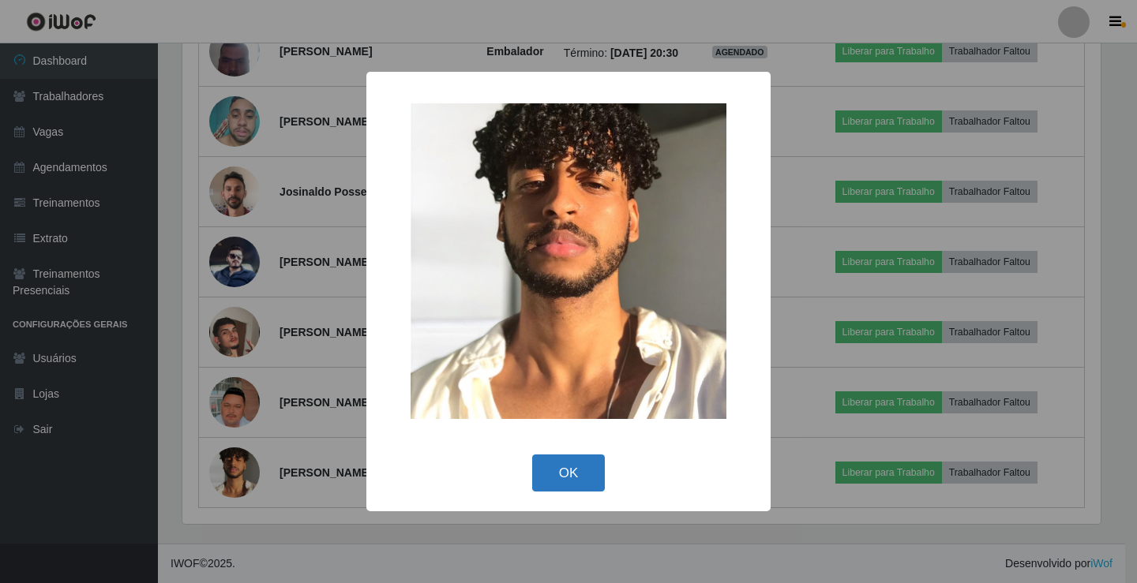
click at [579, 479] on button "OK" at bounding box center [568, 473] width 73 height 37
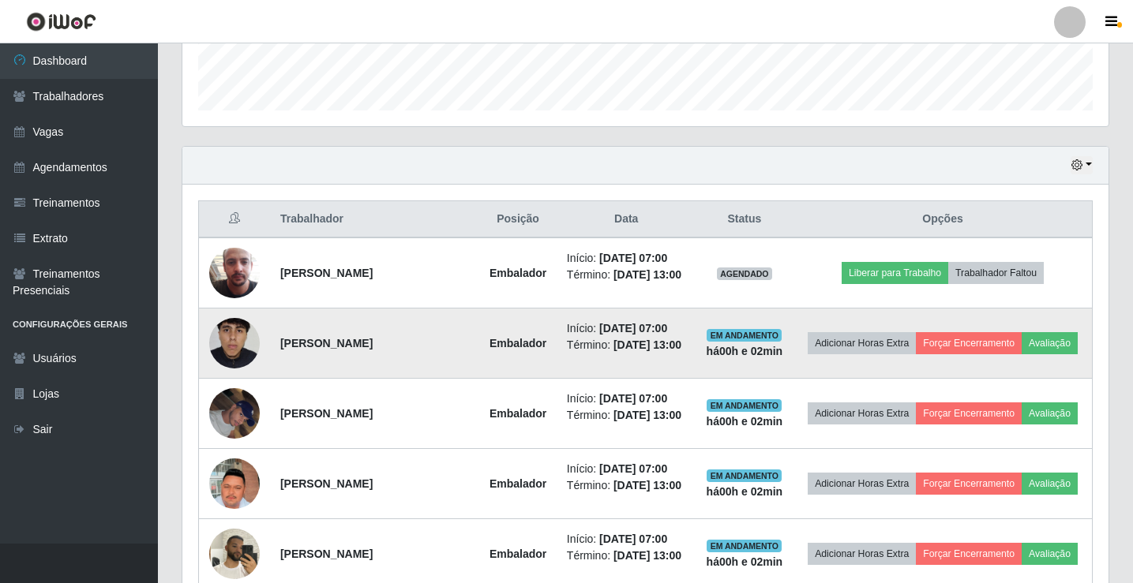
scroll to position [408, 0]
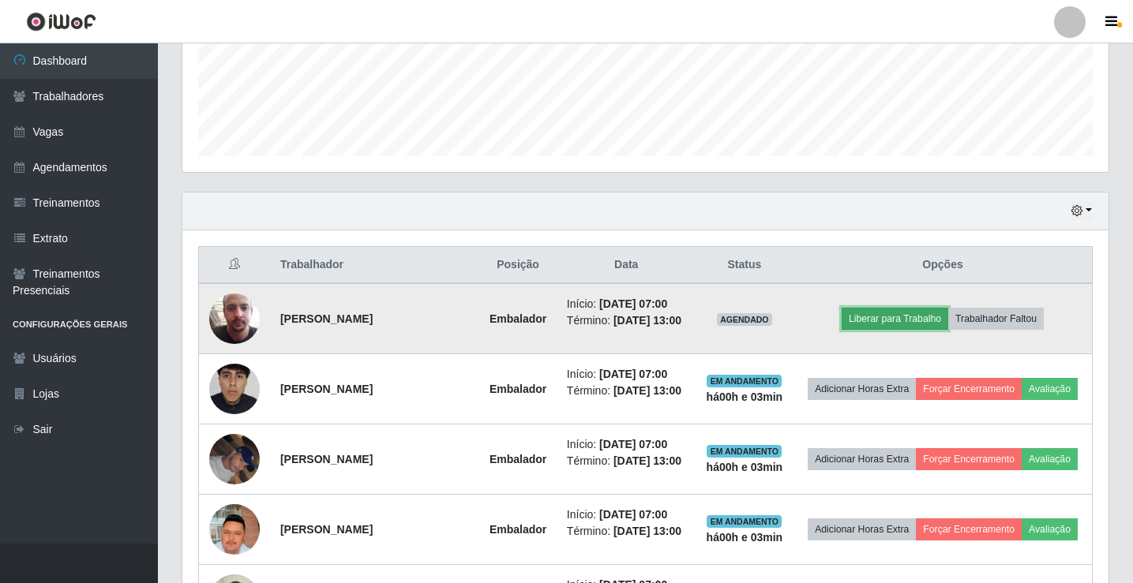
click at [906, 319] on button "Liberar para Trabalho" at bounding box center [895, 319] width 107 height 22
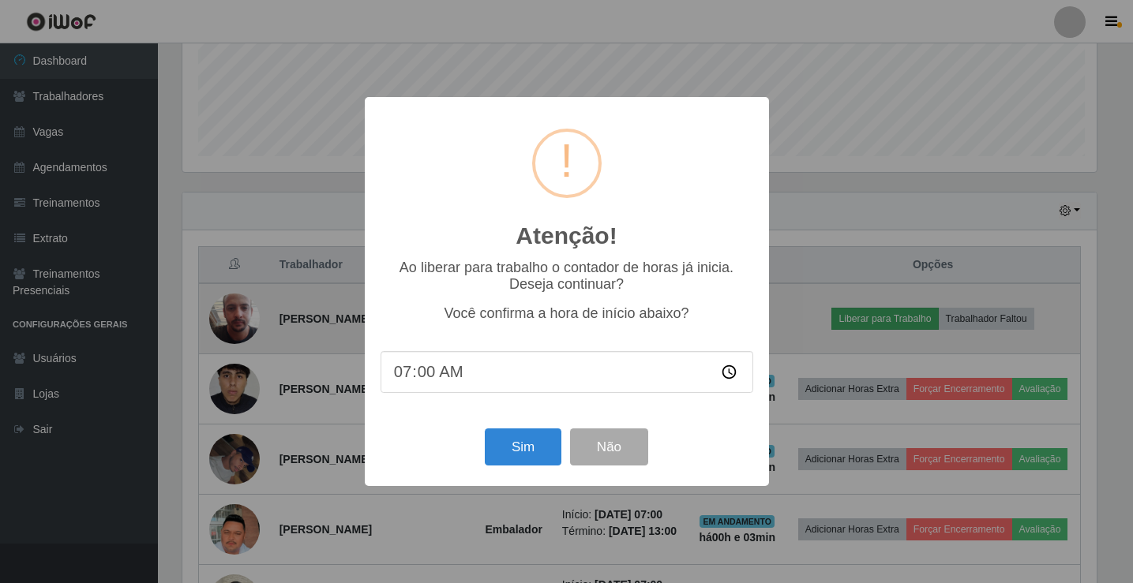
scroll to position [328, 918]
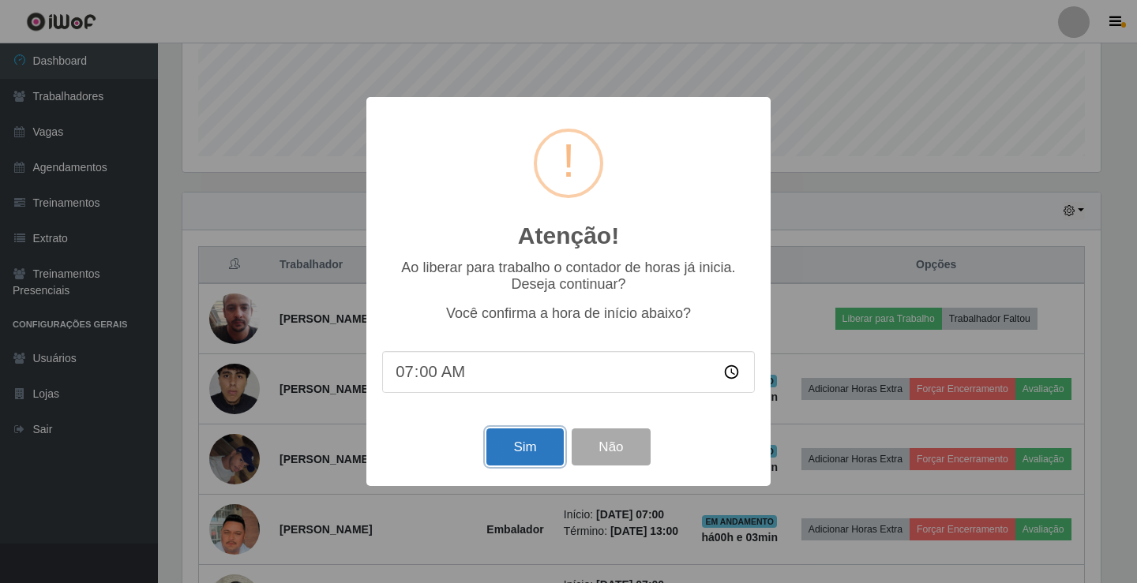
click at [526, 453] on button "Sim" at bounding box center [524, 447] width 77 height 37
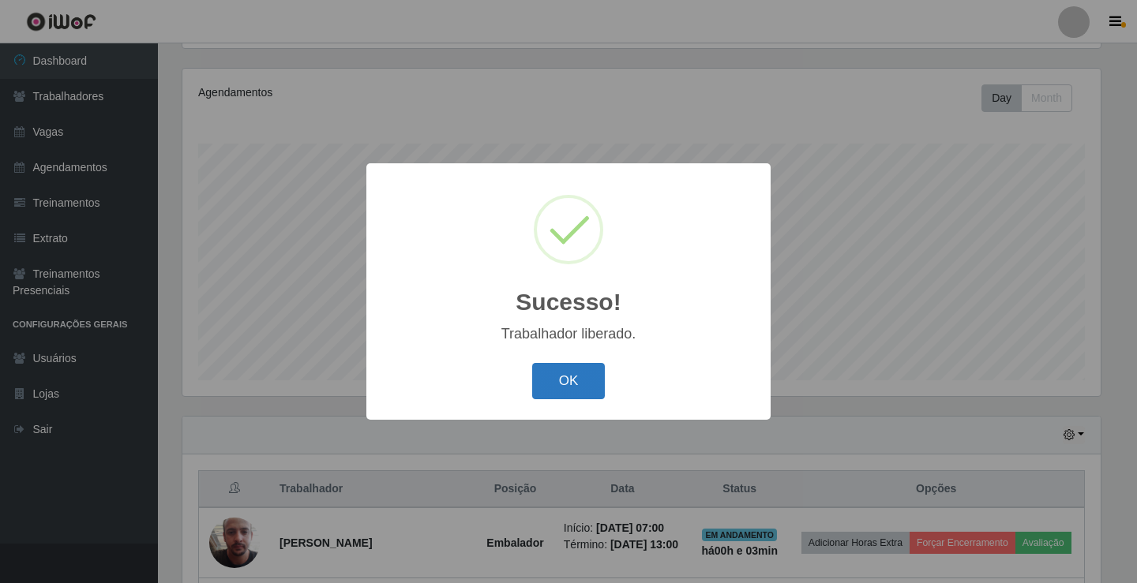
click at [561, 389] on button "OK" at bounding box center [568, 381] width 73 height 37
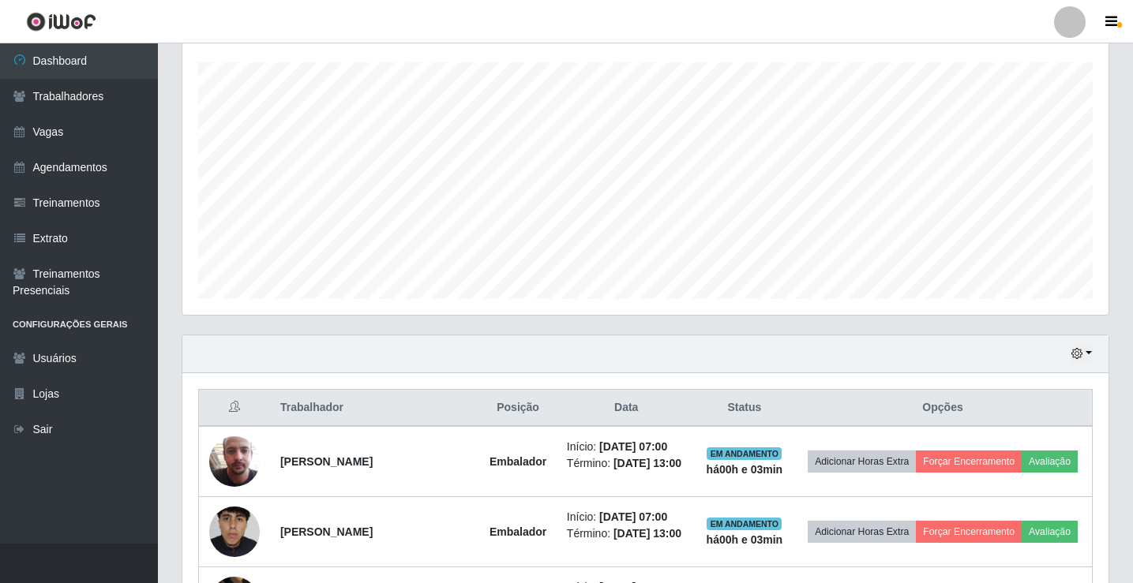
scroll to position [342, 0]
